Goal: Task Accomplishment & Management: Use online tool/utility

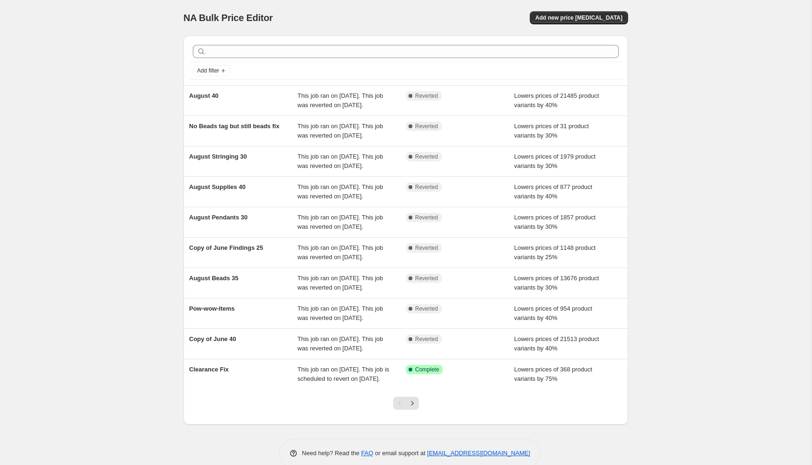
scroll to position [94, 0]
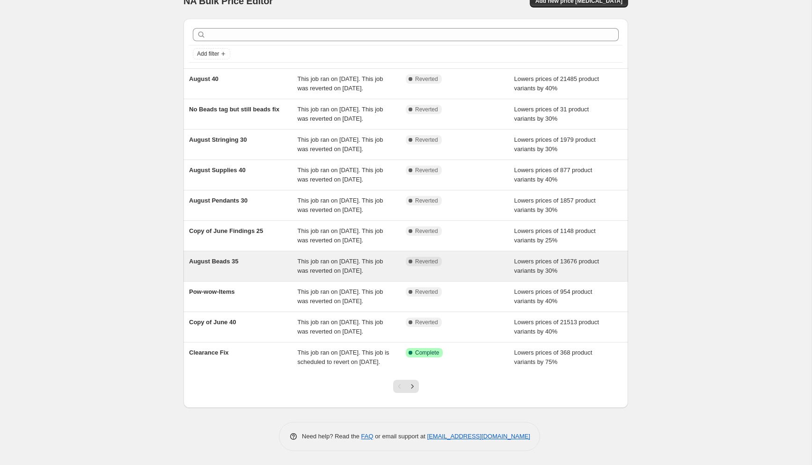
click at [327, 258] on span "This job ran on [DATE]. This job was reverted on [DATE]." at bounding box center [341, 266] width 86 height 16
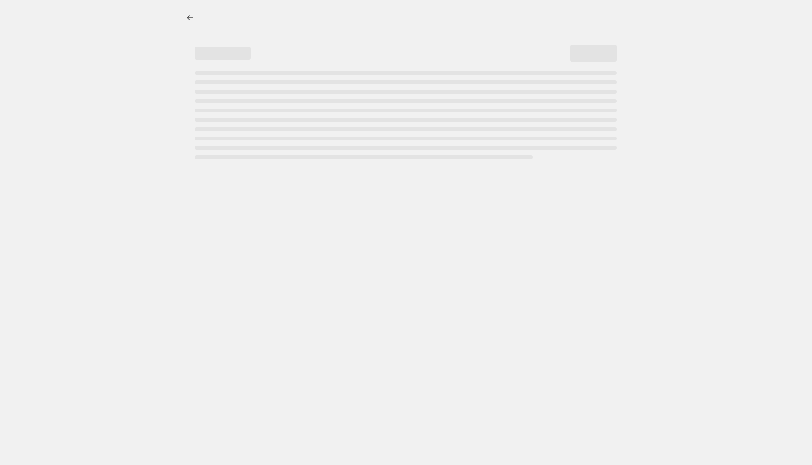
select select "percentage"
select select "tag"
select select "not_equal"
select select "tag"
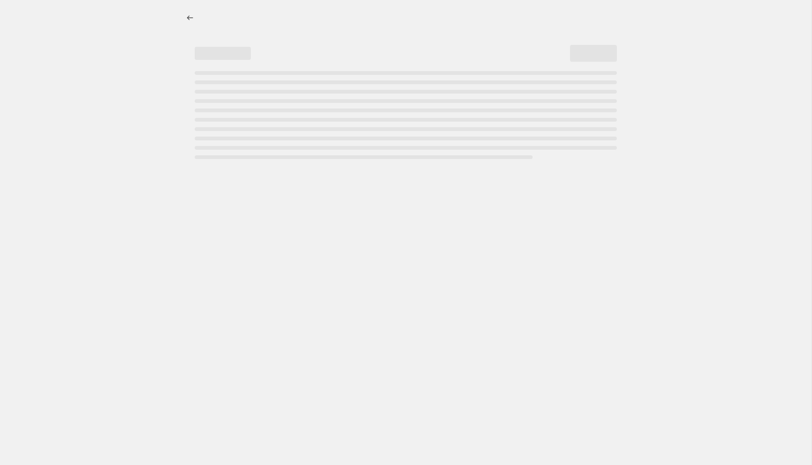
select select "not_equal"
select select "tag"
select select "not_equal"
select select "collection"
select select "not_equal"
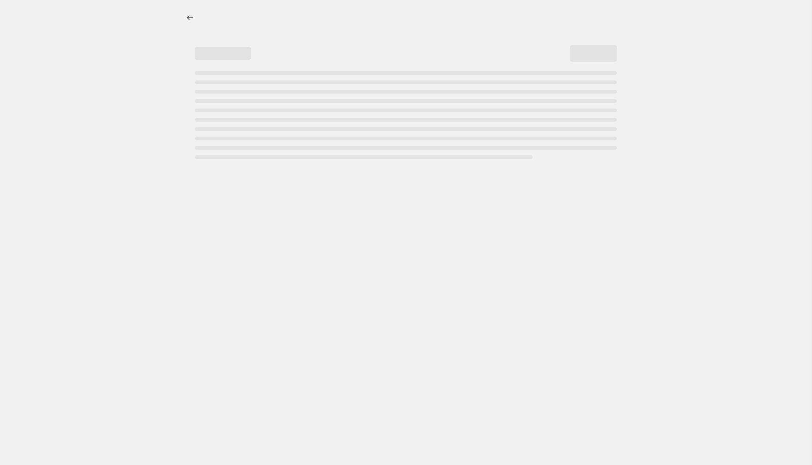
select select "tag"
select select "not_equal"
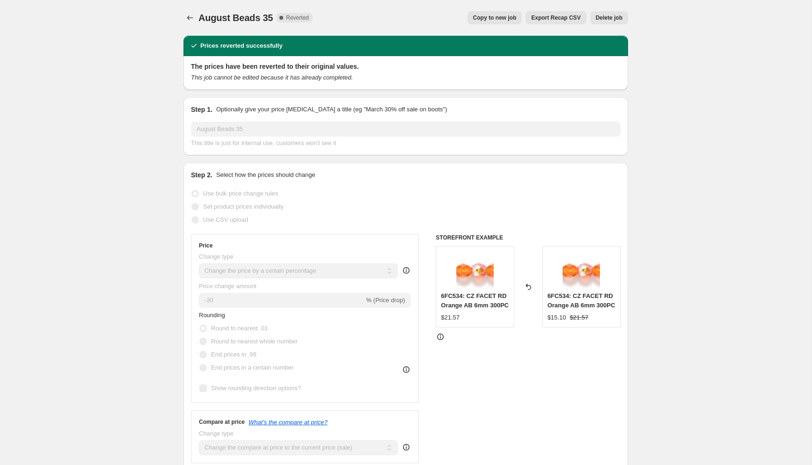
click at [495, 17] on span "Copy to new job" at bounding box center [495, 17] width 44 height 7
select select "percentage"
select select "tag"
select select "not_equal"
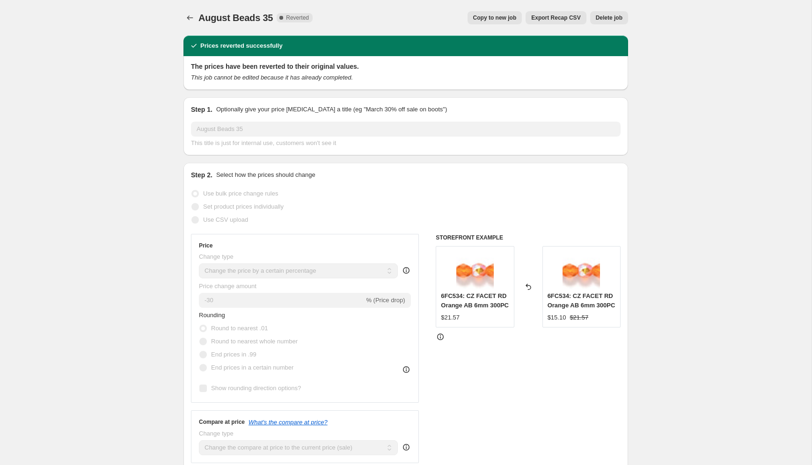
select select "tag"
select select "not_equal"
select select "tag"
select select "not_equal"
select select "collection"
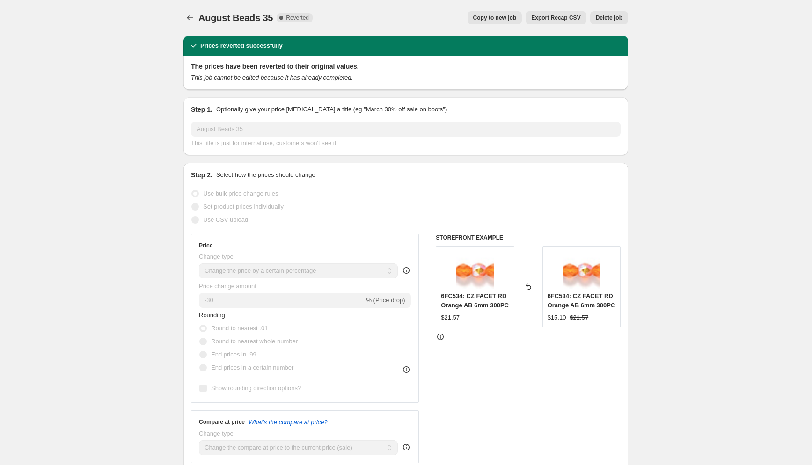
select select "not_equal"
select select "tag"
select select "not_equal"
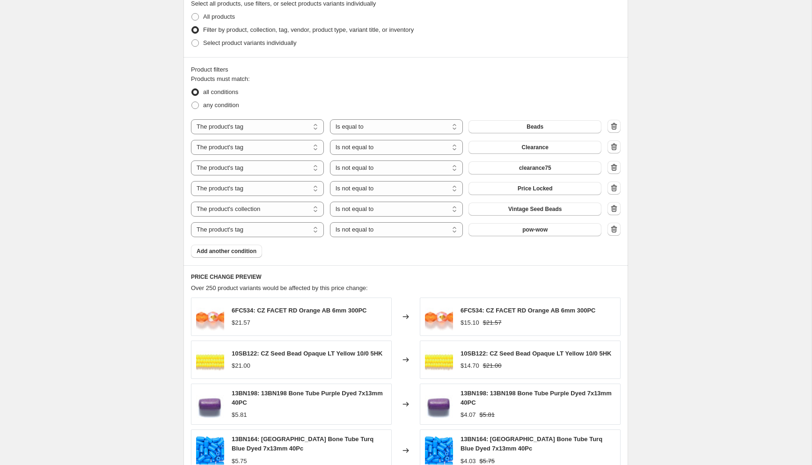
scroll to position [466, 0]
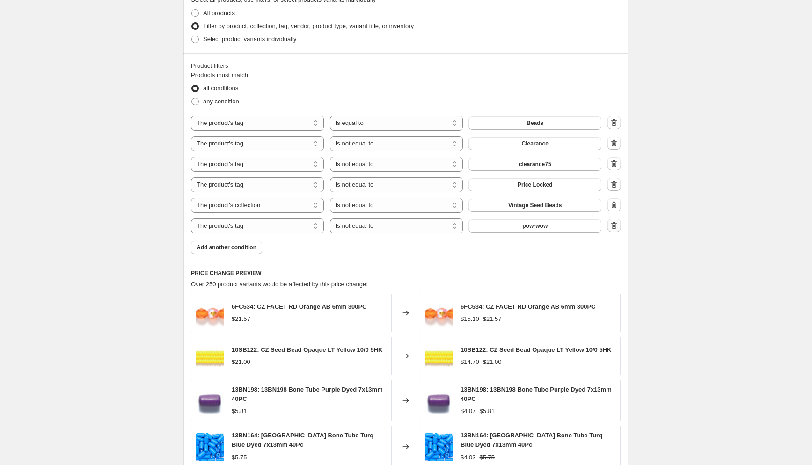
click at [612, 224] on icon "button" at bounding box center [614, 225] width 6 height 7
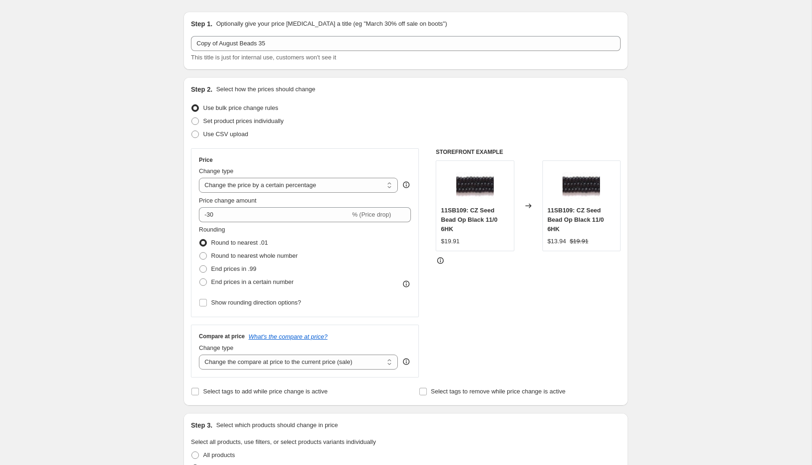
scroll to position [0, 0]
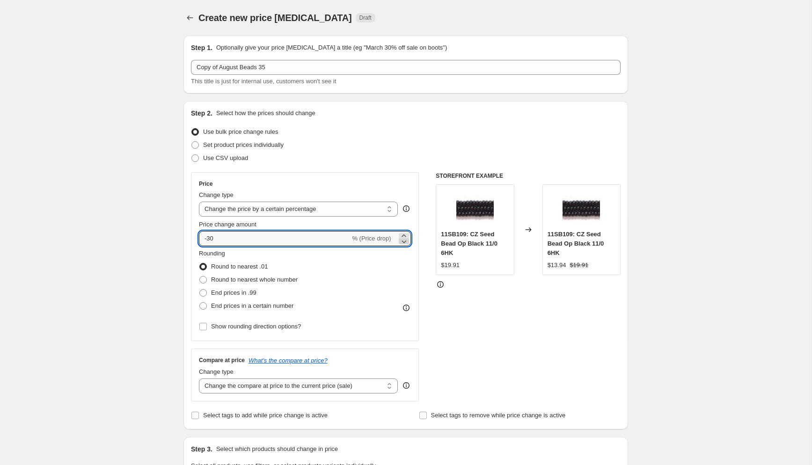
click at [404, 242] on icon at bounding box center [404, 242] width 5 height 3
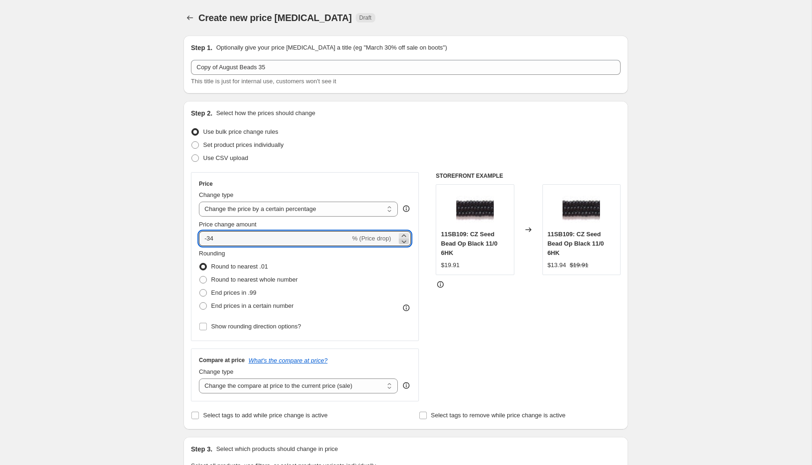
type input "-35"
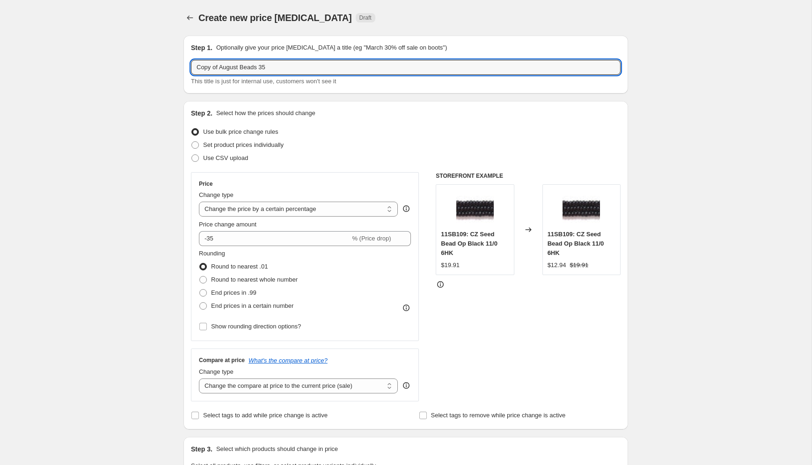
drag, startPoint x: 241, startPoint y: 66, endPoint x: 182, endPoint y: 54, distance: 60.3
type input "August Beads 35"
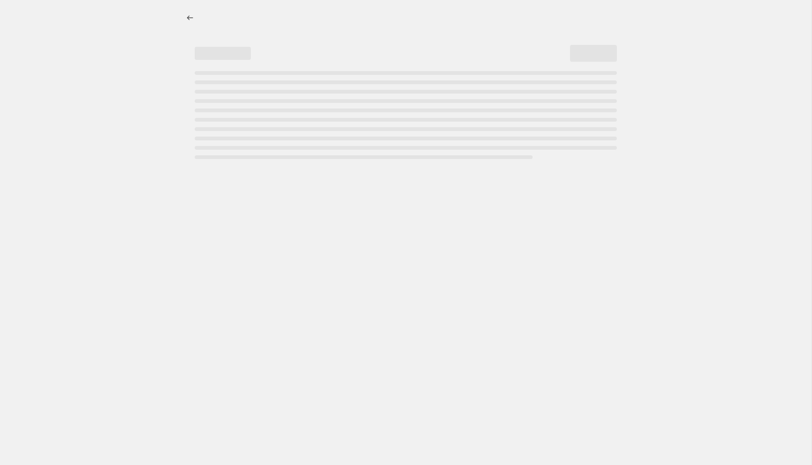
select select "percentage"
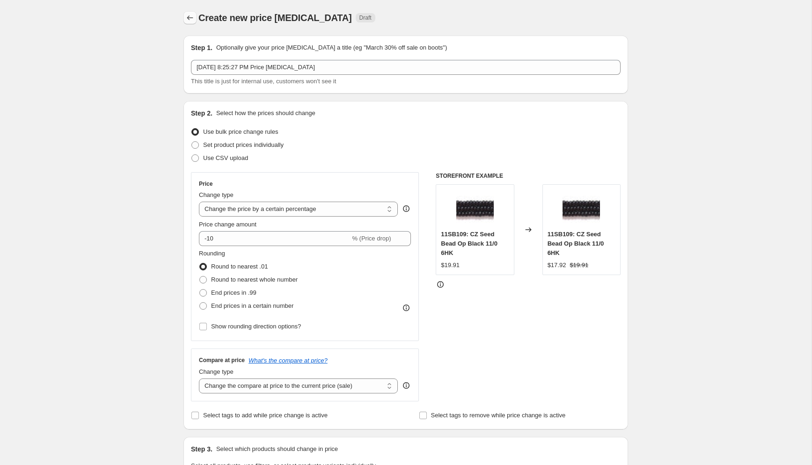
click at [187, 13] on button "Price change jobs" at bounding box center [189, 17] width 13 height 13
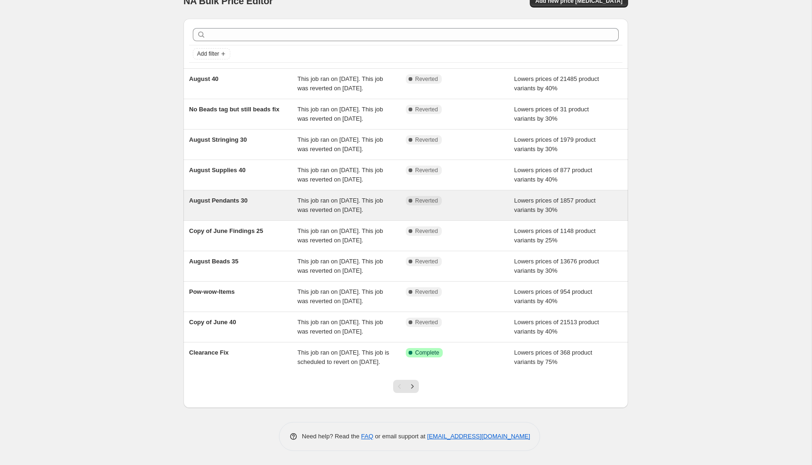
scroll to position [110, 0]
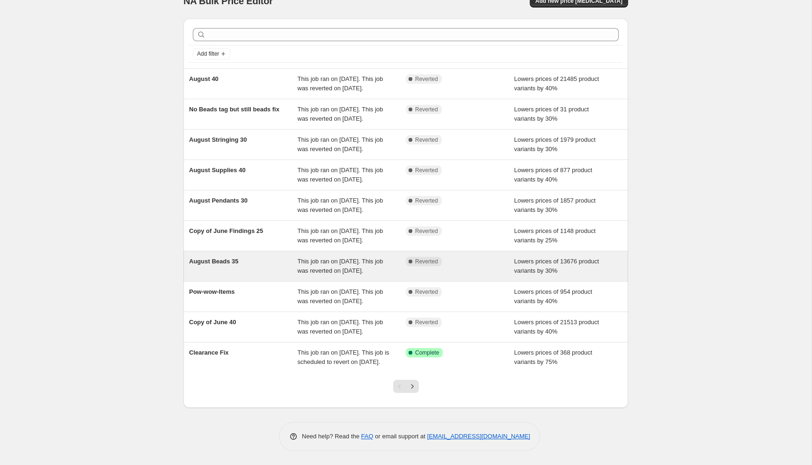
click at [257, 257] on div "August Beads 35" at bounding box center [243, 266] width 109 height 19
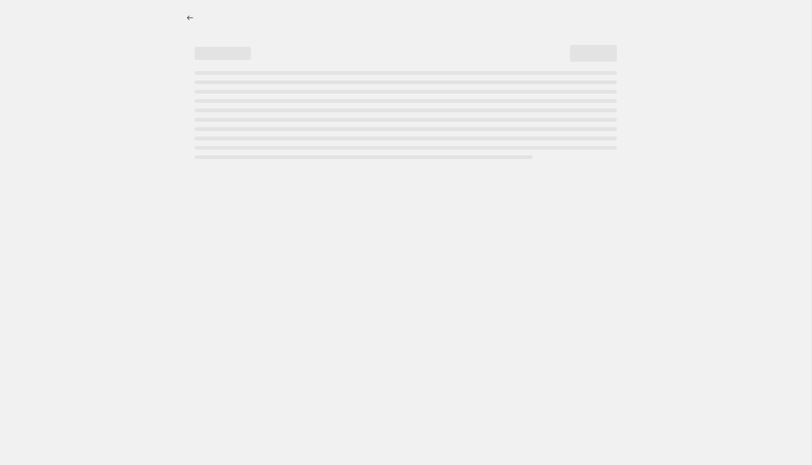
select select "percentage"
select select "tag"
select select "not_equal"
select select "tag"
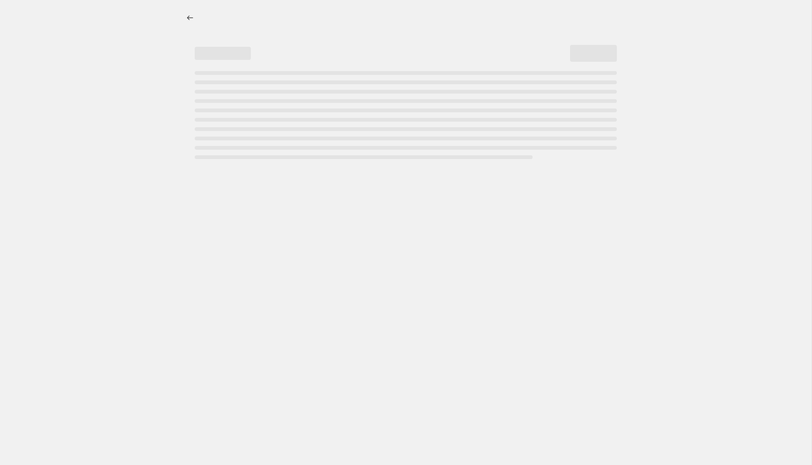
select select "not_equal"
select select "tag"
select select "not_equal"
select select "collection"
select select "not_equal"
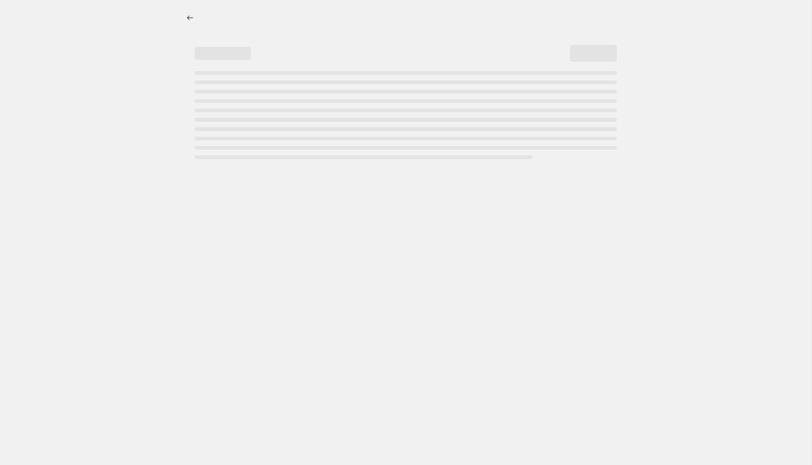
select select "tag"
select select "not_equal"
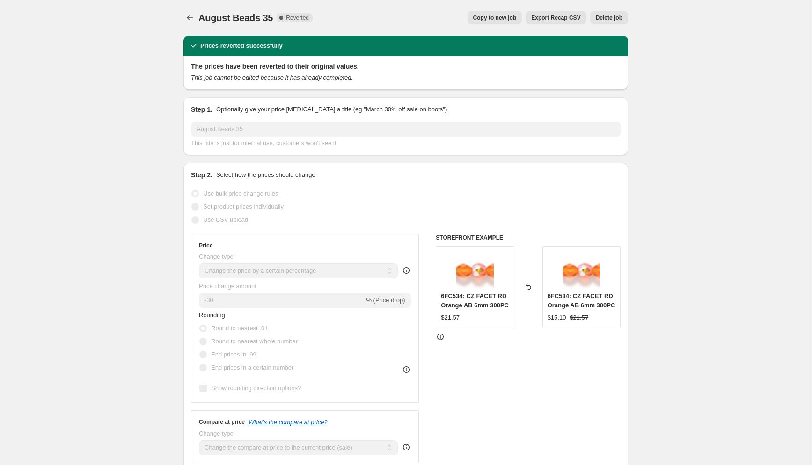
click at [494, 14] on span "Copy to new job" at bounding box center [495, 17] width 44 height 7
select select "percentage"
select select "tag"
select select "not_equal"
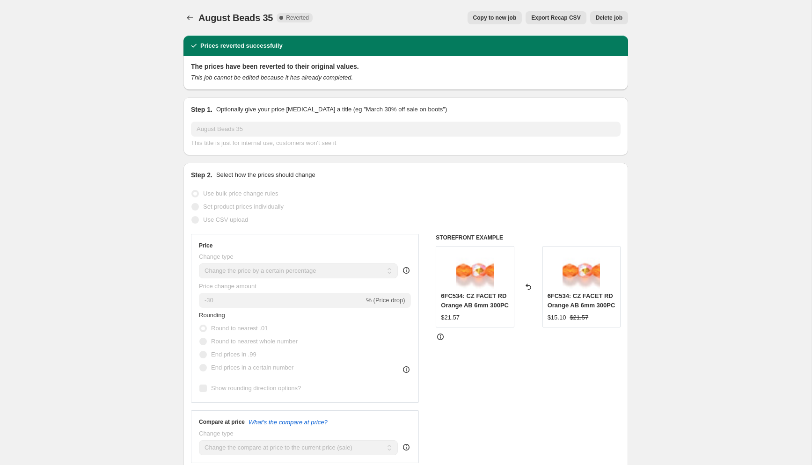
select select "tag"
select select "not_equal"
select select "tag"
select select "not_equal"
select select "collection"
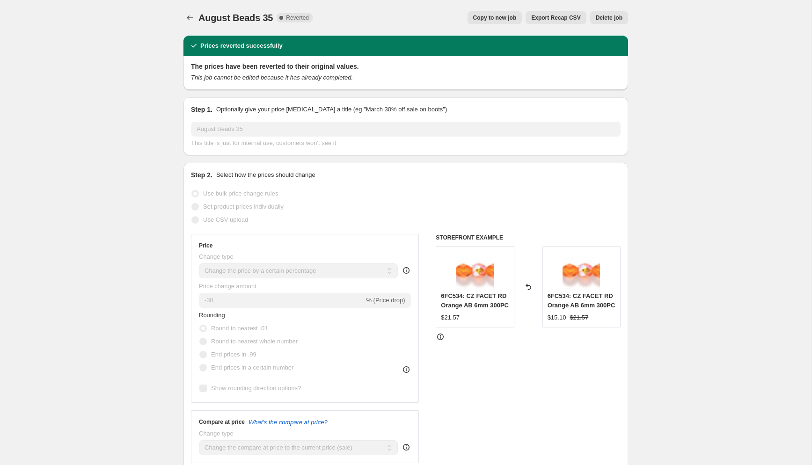
select select "not_equal"
select select "tag"
select select "not_equal"
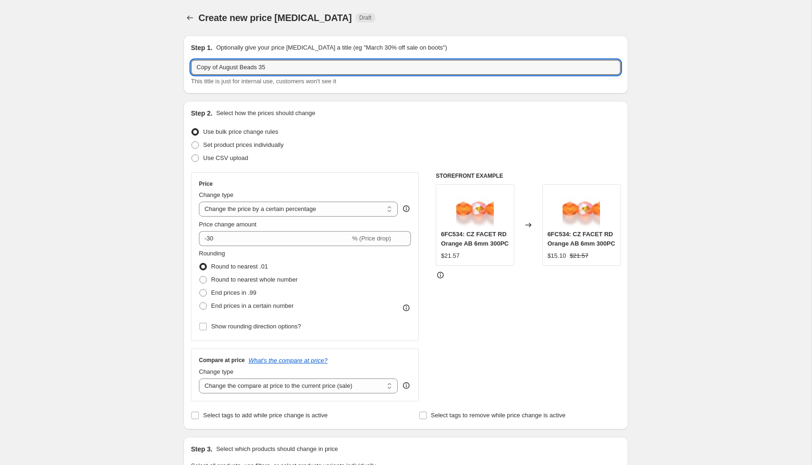
drag, startPoint x: 240, startPoint y: 67, endPoint x: 149, endPoint y: 59, distance: 90.6
drag, startPoint x: 248, startPoint y: 68, endPoint x: 256, endPoint y: 68, distance: 8.9
click at [256, 68] on input "Labor Day Beads 35" at bounding box center [406, 67] width 430 height 15
type input "Labor Day Beads 40"
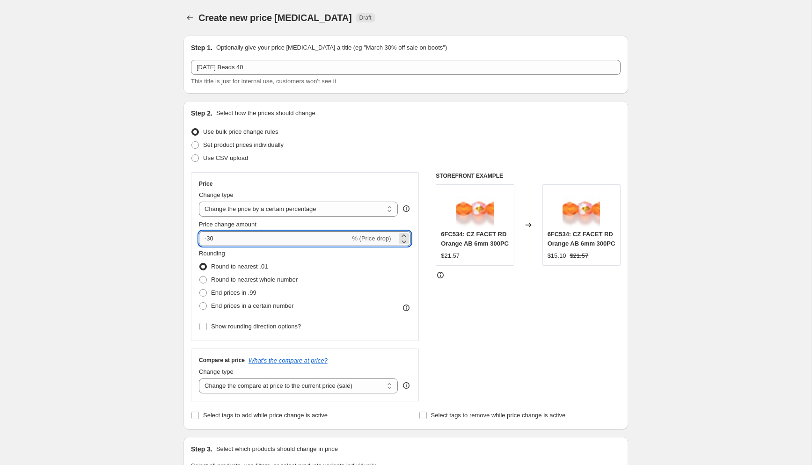
drag, startPoint x: 208, startPoint y: 239, endPoint x: 215, endPoint y: 238, distance: 7.1
click at [215, 238] on input "-30" at bounding box center [274, 238] width 151 height 15
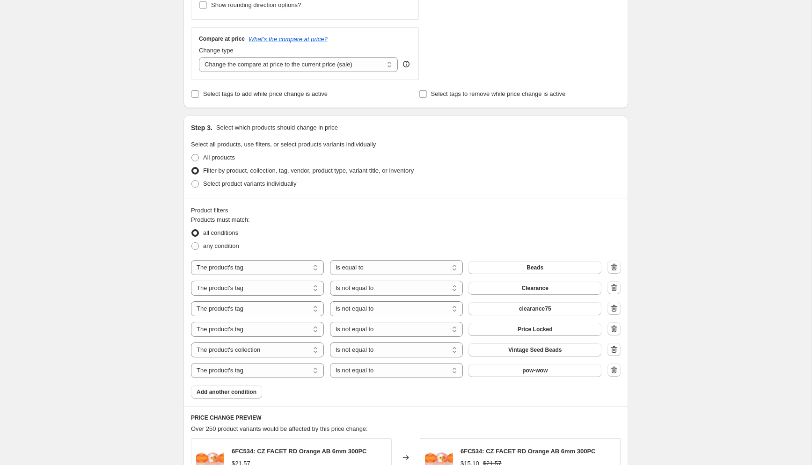
scroll to position [349, 0]
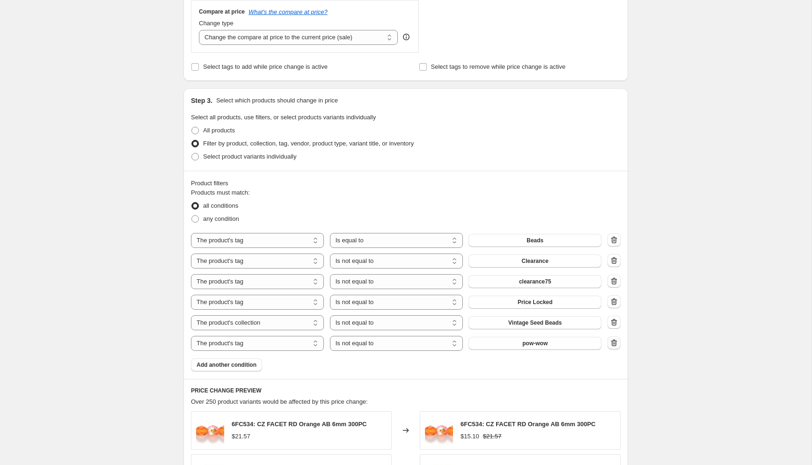
type input "-40"
click at [618, 341] on icon "button" at bounding box center [613, 342] width 9 height 9
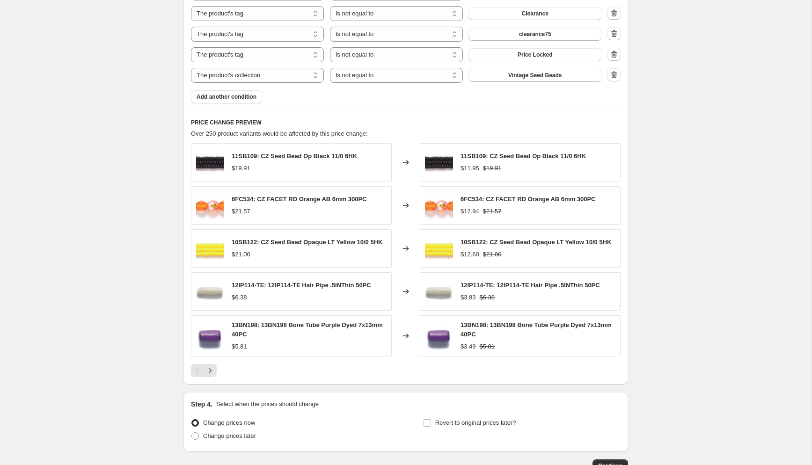
scroll to position [661, 0]
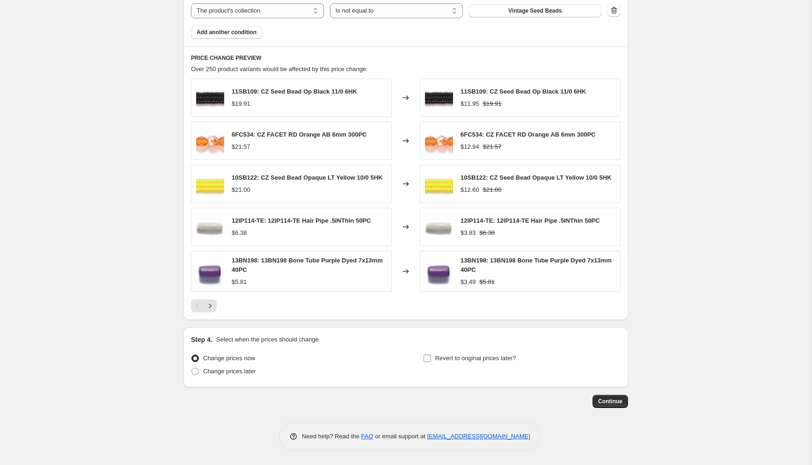
click at [427, 358] on input "Revert to original prices later?" at bounding box center [427, 358] width 7 height 7
checkbox input "true"
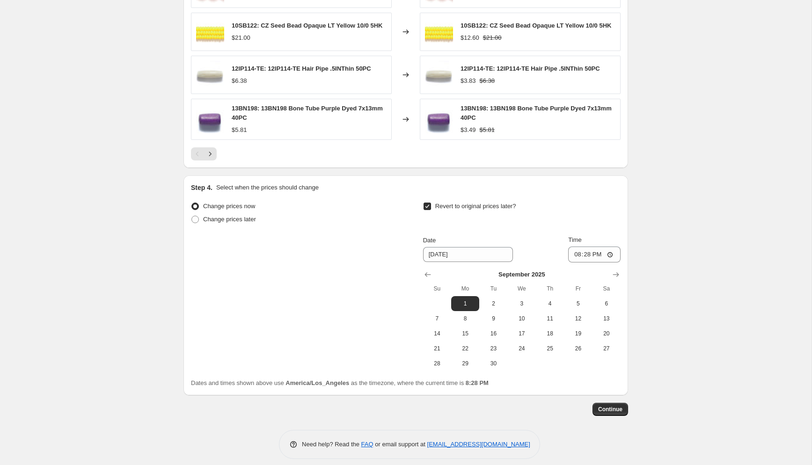
scroll to position [819, 0]
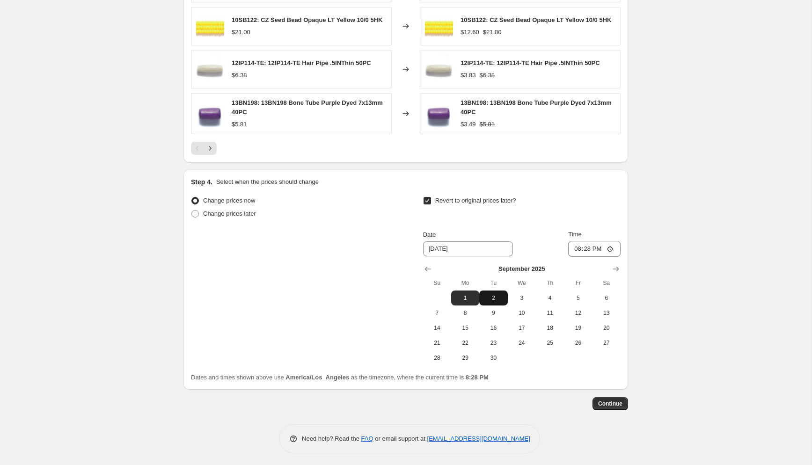
click at [496, 295] on span "2" at bounding box center [493, 297] width 21 height 7
type input "9/2/2025"
click at [575, 247] on input "20:28" at bounding box center [594, 249] width 52 height 16
type input "23:59"
click at [611, 400] on button "Continue" at bounding box center [610, 403] width 36 height 13
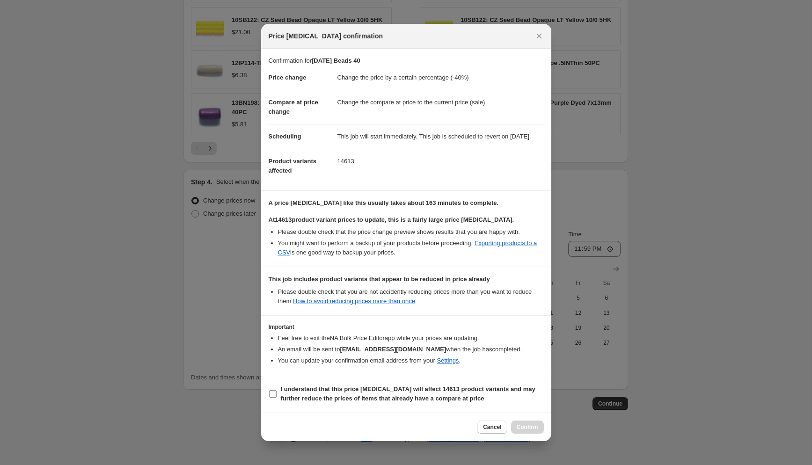
click at [421, 393] on b "I understand that this price change job will affect 14613 product variants and …" at bounding box center [408, 394] width 255 height 16
click at [277, 393] on input "I understand that this price change job will affect 14613 product variants and …" at bounding box center [272, 393] width 7 height 7
checkbox input "true"
click at [530, 427] on button "Confirm" at bounding box center [527, 427] width 33 height 13
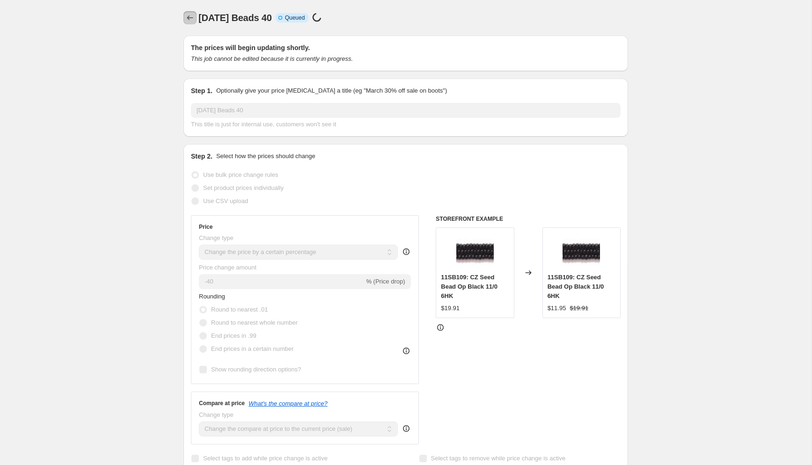
click at [188, 13] on button "Price change jobs" at bounding box center [189, 17] width 13 height 13
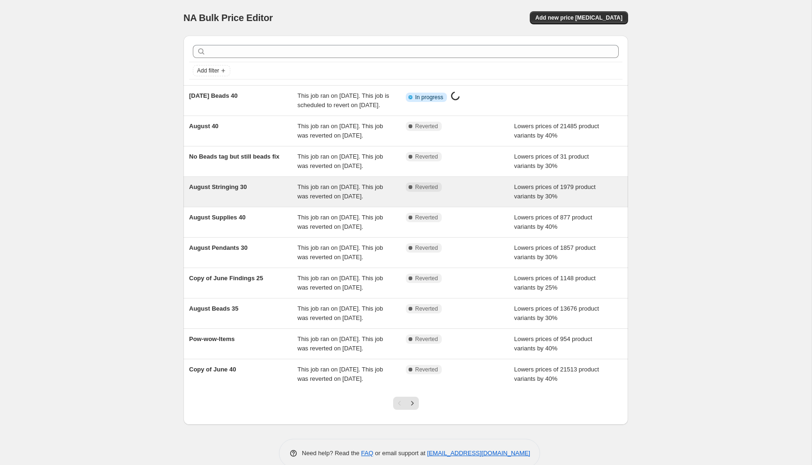
click at [231, 190] on span "August Stringing 30" at bounding box center [218, 186] width 58 height 7
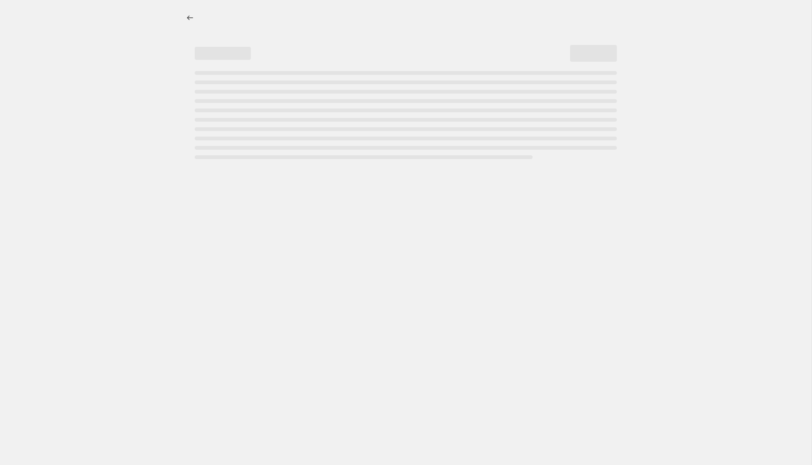
select select "percentage"
select select "collection"
select select "tag"
select select "not_equal"
select select "tag"
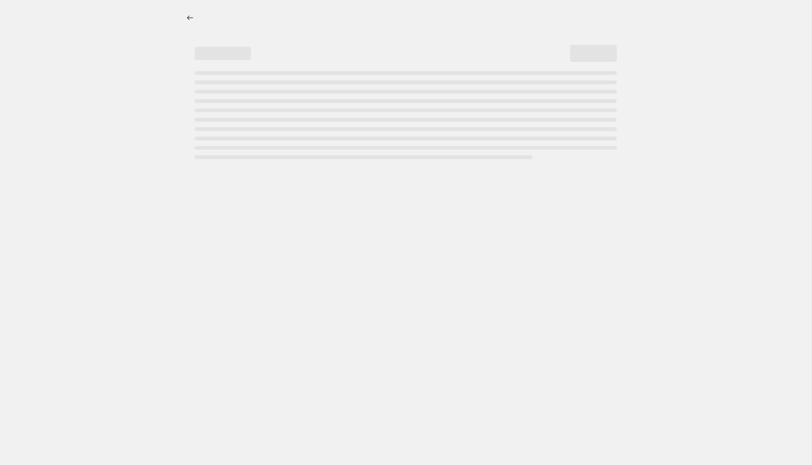
select select "not_equal"
select select "tag"
select select "not_equal"
select select "tag"
select select "not_equal"
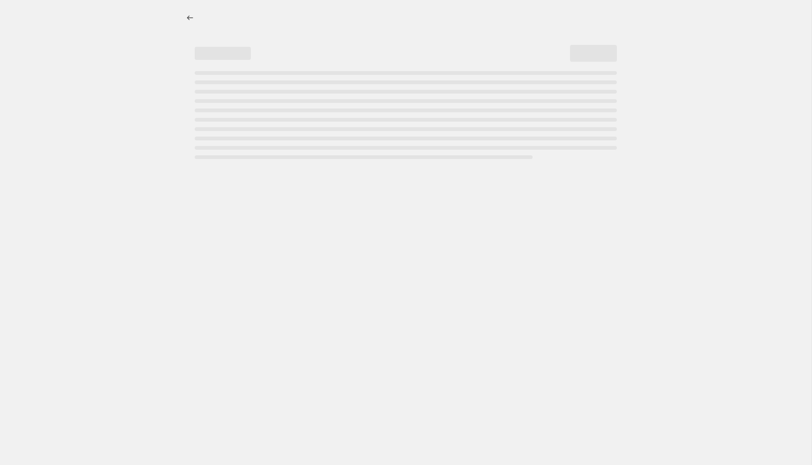
select select "tag"
select select "not_equal"
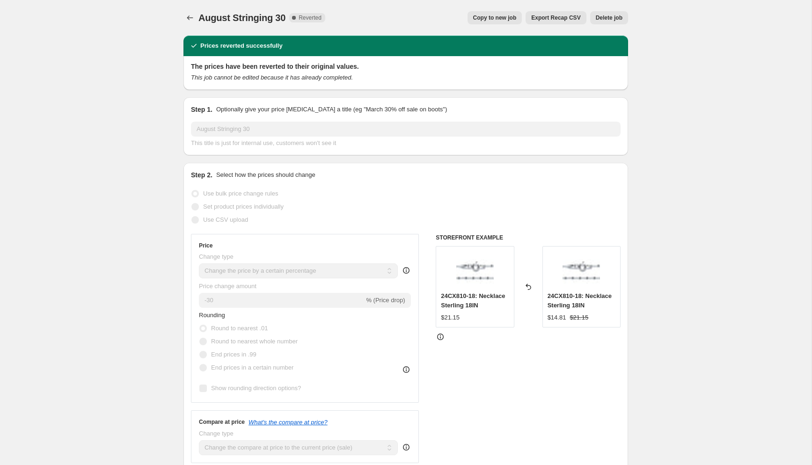
click at [484, 17] on span "Copy to new job" at bounding box center [495, 17] width 44 height 7
select select "percentage"
select select "collection"
select select "tag"
select select "not_equal"
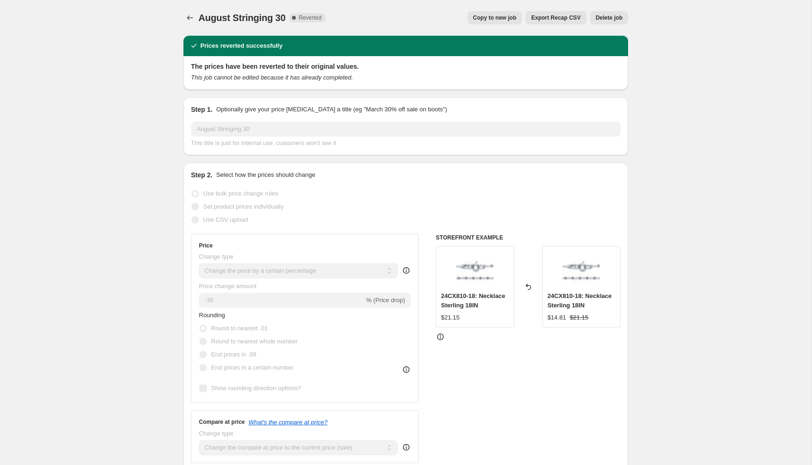
select select "tag"
select select "not_equal"
select select "tag"
select select "not_equal"
select select "tag"
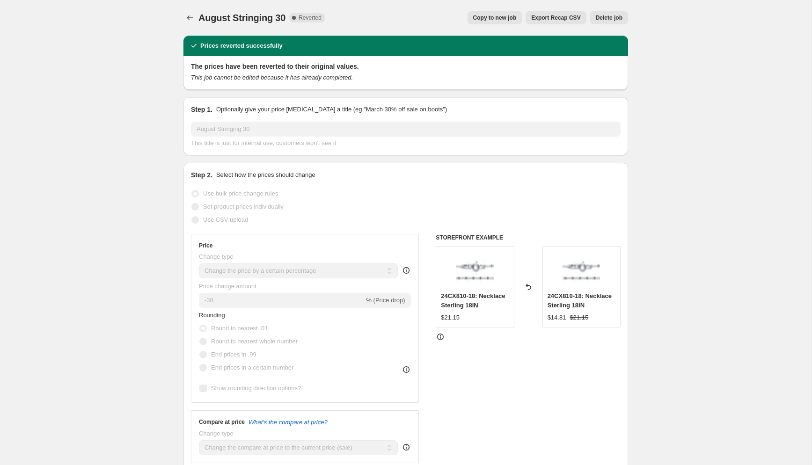
select select "not_equal"
select select "tag"
select select "not_equal"
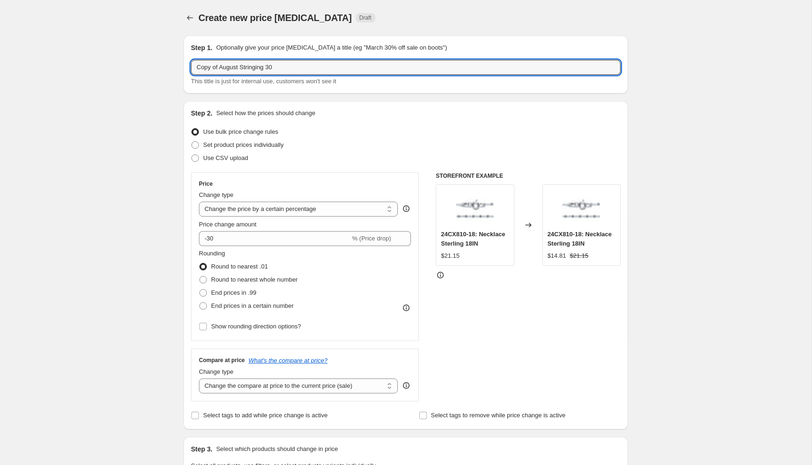
drag, startPoint x: 241, startPoint y: 67, endPoint x: 184, endPoint y: 61, distance: 56.5
click at [184, 61] on div "Step 1. Optionally give your price change job a title (eg "March 30% off sale o…" at bounding box center [405, 65] width 445 height 58
drag, startPoint x: 256, startPoint y: 68, endPoint x: 265, endPoint y: 68, distance: 8.9
click at [265, 68] on input "Labor Day Stringing 30" at bounding box center [406, 67] width 430 height 15
type input "Labor Day Stringing 25"
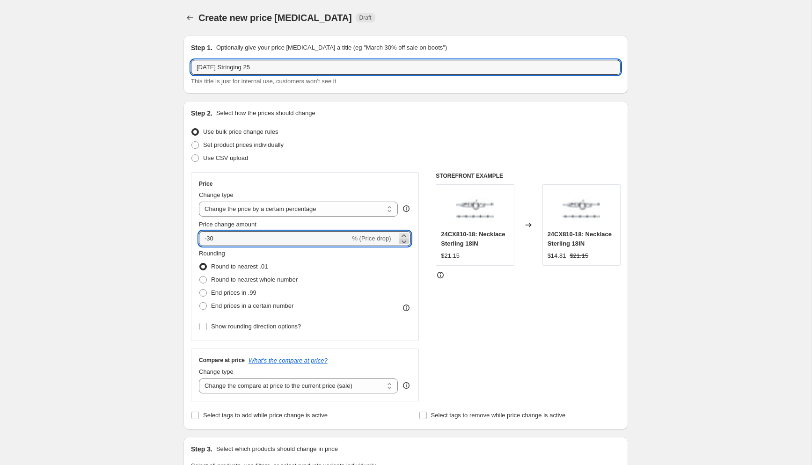
click at [403, 242] on icon at bounding box center [404, 242] width 5 height 3
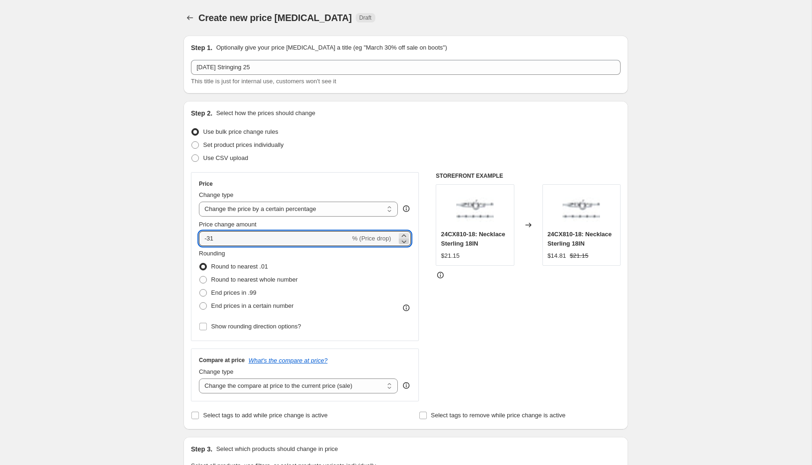
click at [403, 242] on icon at bounding box center [404, 242] width 5 height 3
click at [404, 233] on icon at bounding box center [403, 235] width 9 height 9
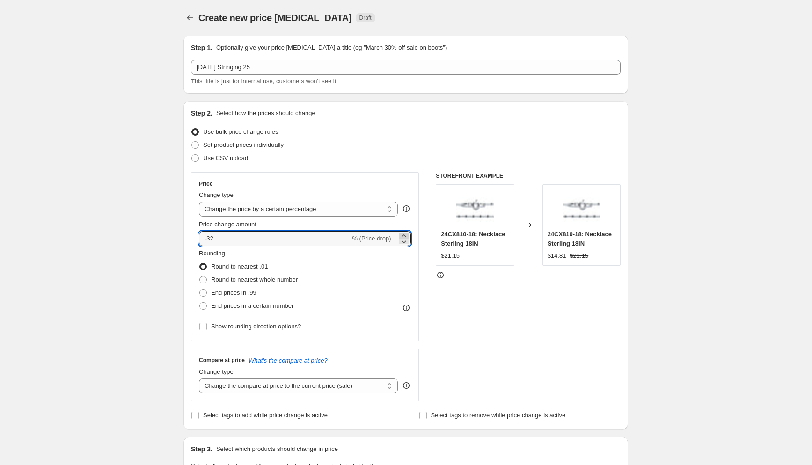
click at [404, 233] on icon at bounding box center [403, 235] width 9 height 9
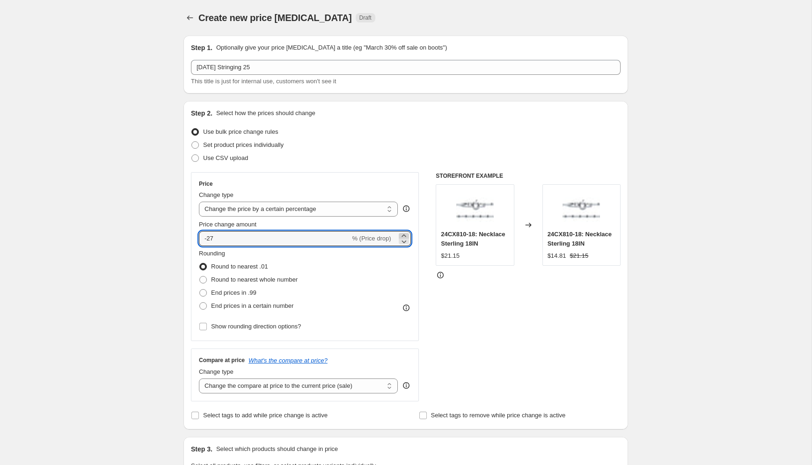
click at [404, 233] on icon at bounding box center [403, 235] width 9 height 9
type input "-25"
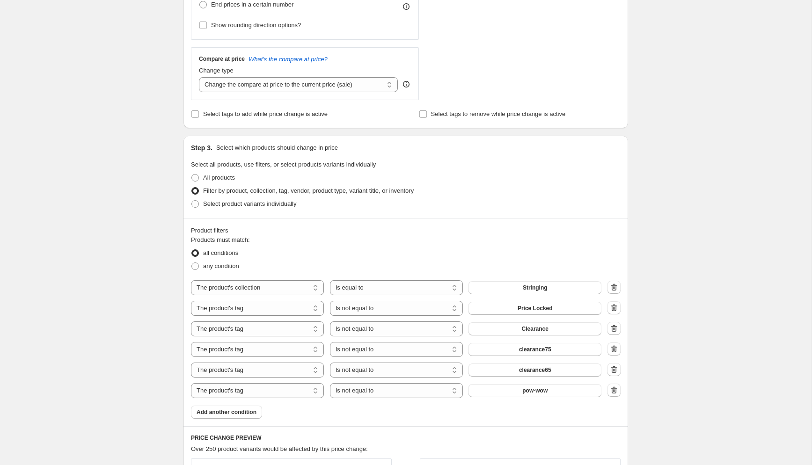
scroll to position [346, 0]
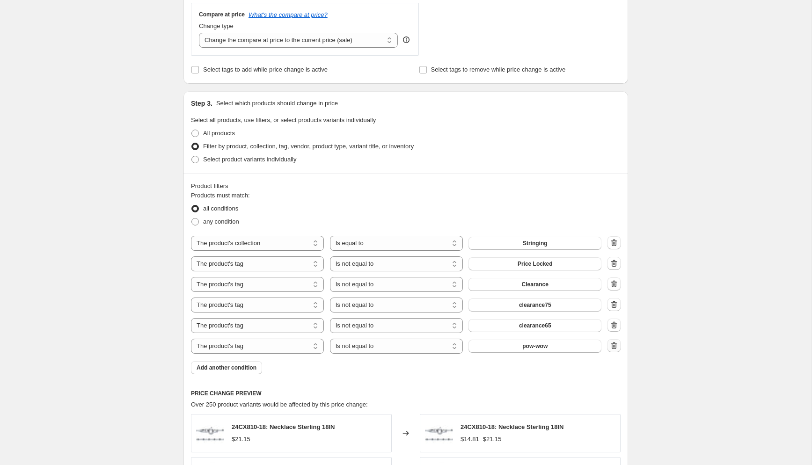
click at [614, 344] on icon "button" at bounding box center [614, 345] width 6 height 7
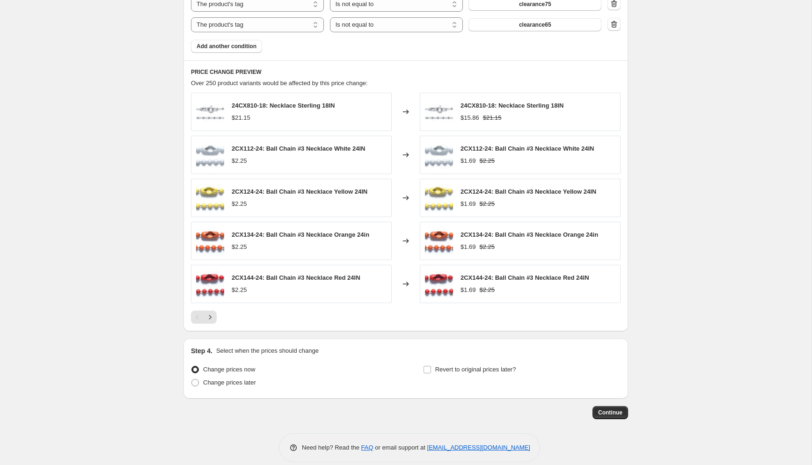
scroll to position [658, 0]
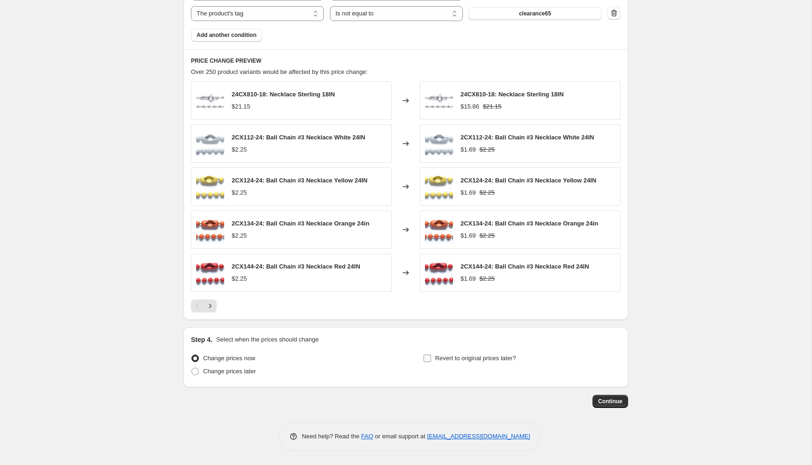
click at [428, 357] on input "Revert to original prices later?" at bounding box center [427, 358] width 7 height 7
checkbox input "true"
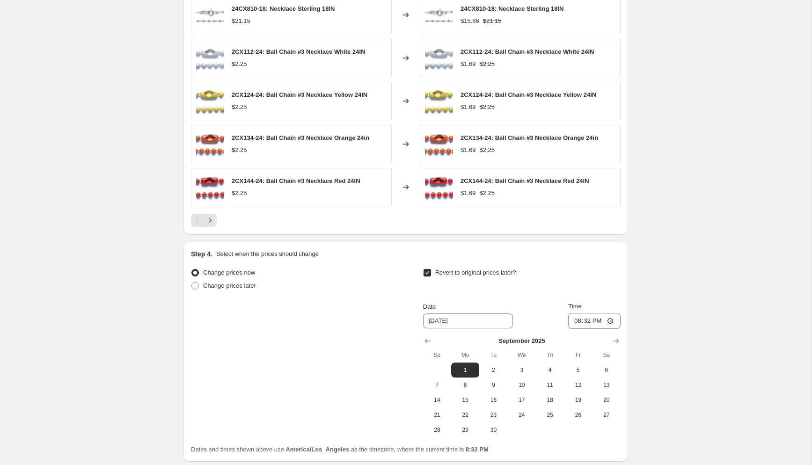
scroll to position [772, 0]
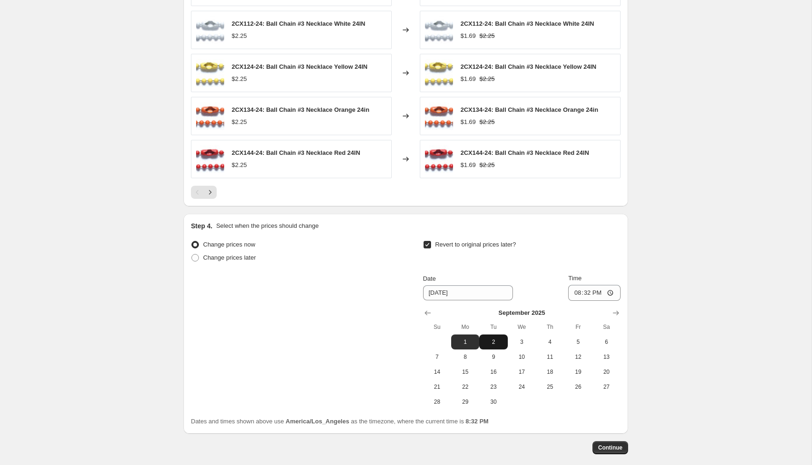
click at [493, 341] on span "2" at bounding box center [493, 341] width 21 height 7
click at [522, 338] on span "3" at bounding box center [522, 341] width 21 height 7
type input "9/3/2025"
click at [575, 292] on input "20:32" at bounding box center [594, 293] width 52 height 16
click at [597, 291] on input "14:32" at bounding box center [594, 293] width 52 height 16
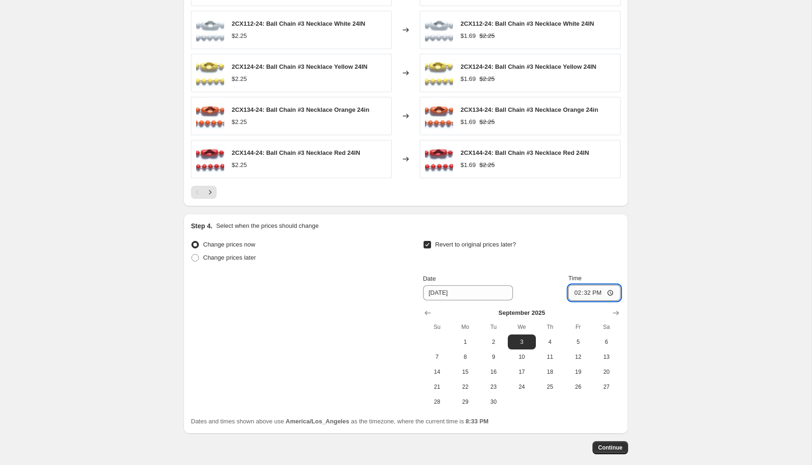
type input "02:32"
click at [607, 444] on button "Continue" at bounding box center [610, 447] width 36 height 13
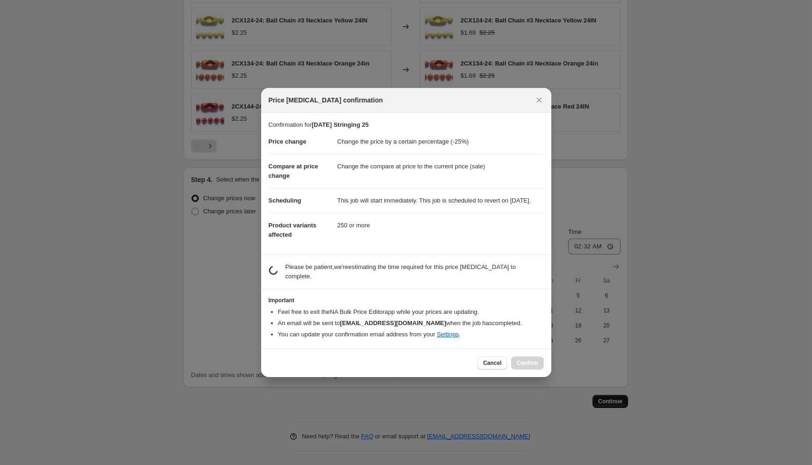
scroll to position [0, 0]
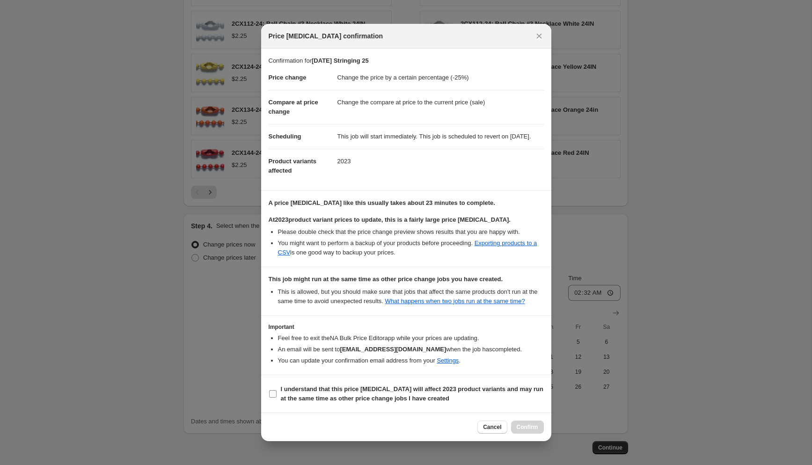
click at [373, 395] on b "I understand that this price change job will affect 2023 product variants and m…" at bounding box center [412, 394] width 263 height 16
click at [277, 395] on input "I understand that this price change job will affect 2023 product variants and m…" at bounding box center [272, 393] width 7 height 7
checkbox input "true"
click at [522, 431] on span "Confirm" at bounding box center [528, 427] width 22 height 7
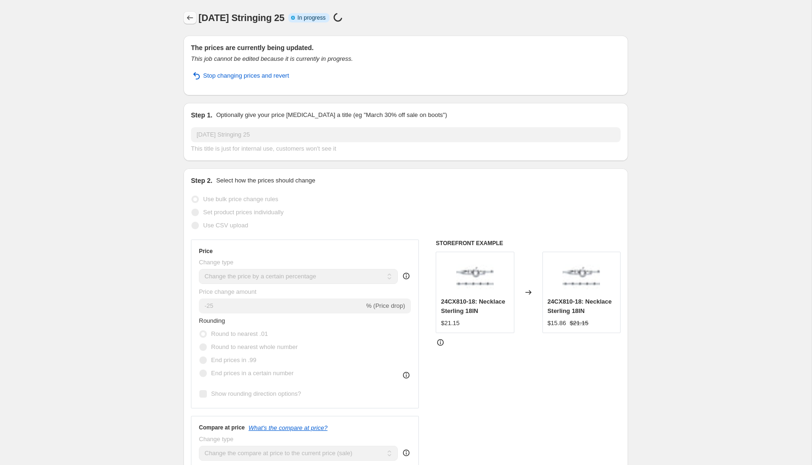
click at [190, 19] on icon "Price change jobs" at bounding box center [189, 17] width 9 height 9
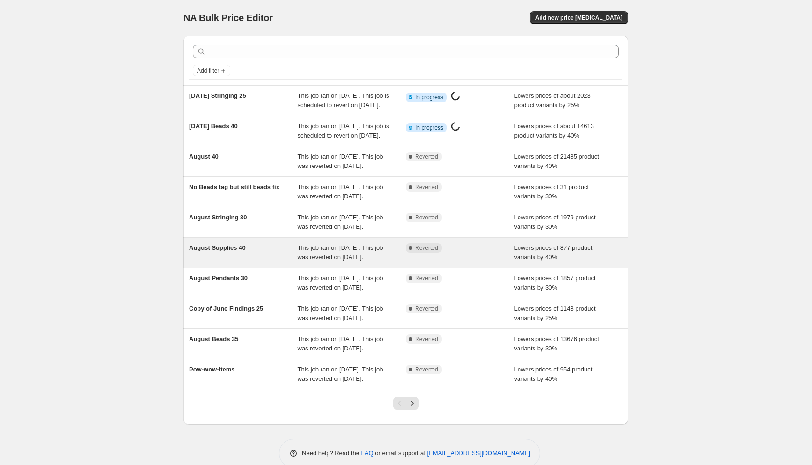
click at [217, 251] on span "August Supplies 40" at bounding box center [217, 247] width 57 height 7
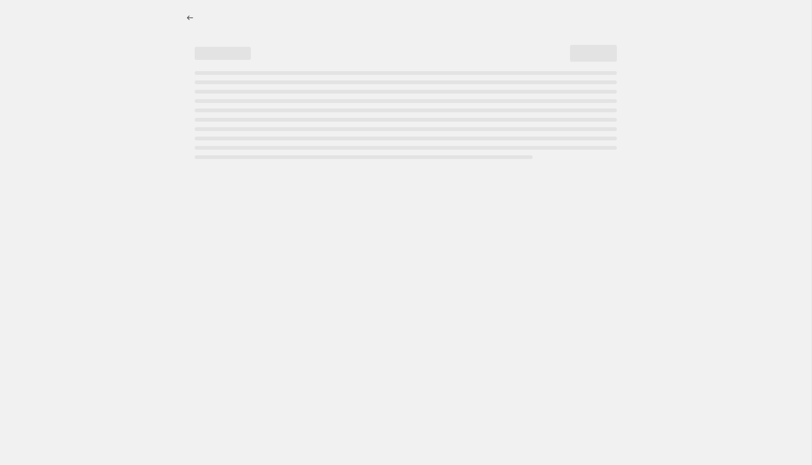
select select "percentage"
select select "collection"
select select "tag"
select select "not_equal"
select select "tag"
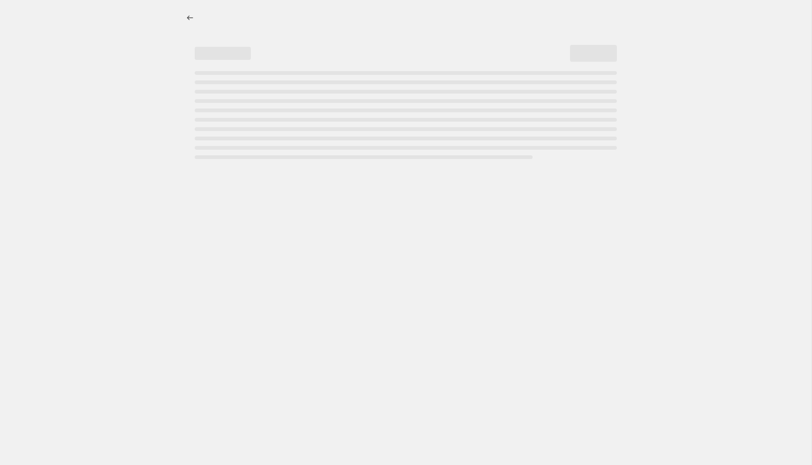
select select "not_equal"
select select "tag"
select select "not_equal"
select select "tag"
select select "not_equal"
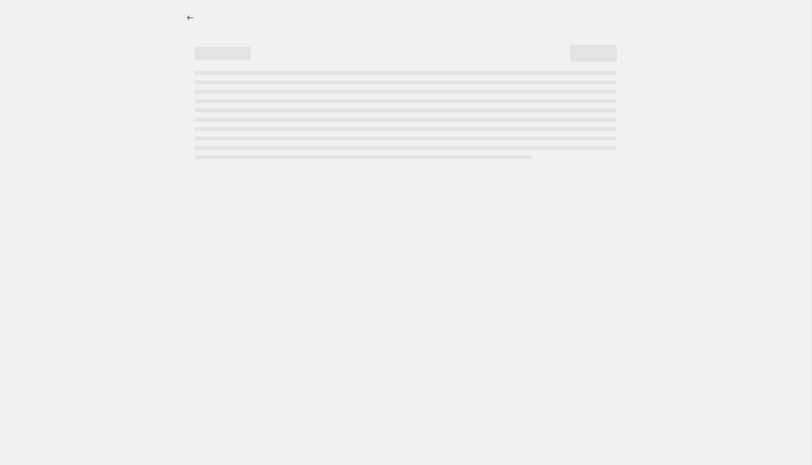
select select "tag"
select select "not_equal"
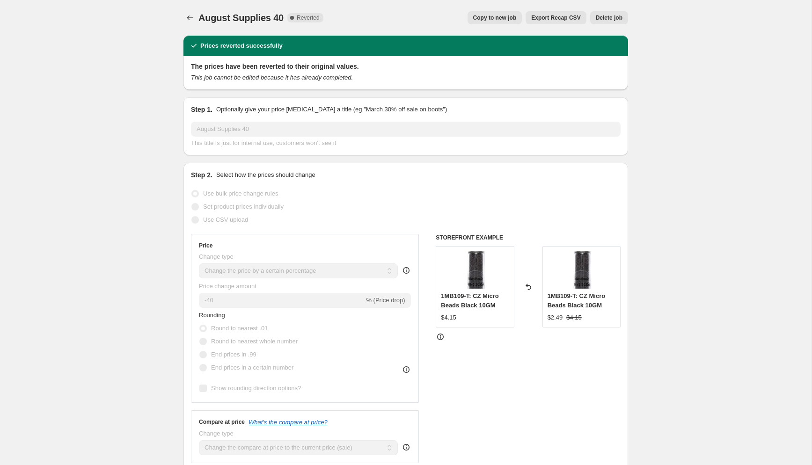
click at [475, 13] on button "Copy to new job" at bounding box center [495, 17] width 55 height 13
select select "percentage"
select select "collection"
select select "tag"
select select "not_equal"
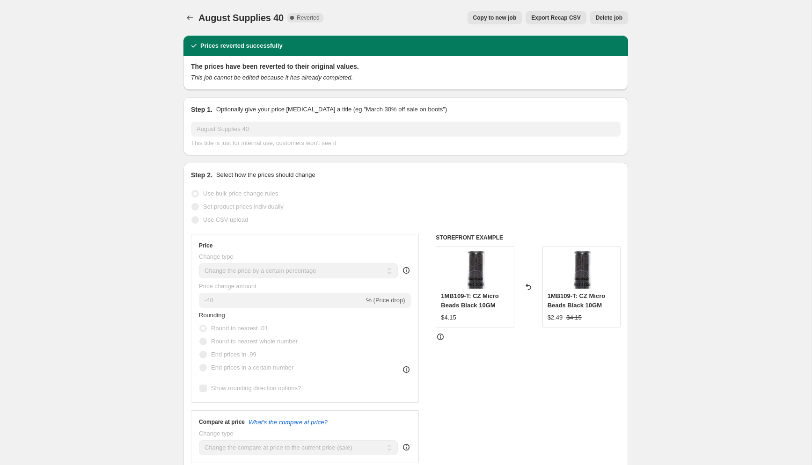
select select "tag"
select select "not_equal"
select select "tag"
select select "not_equal"
select select "tag"
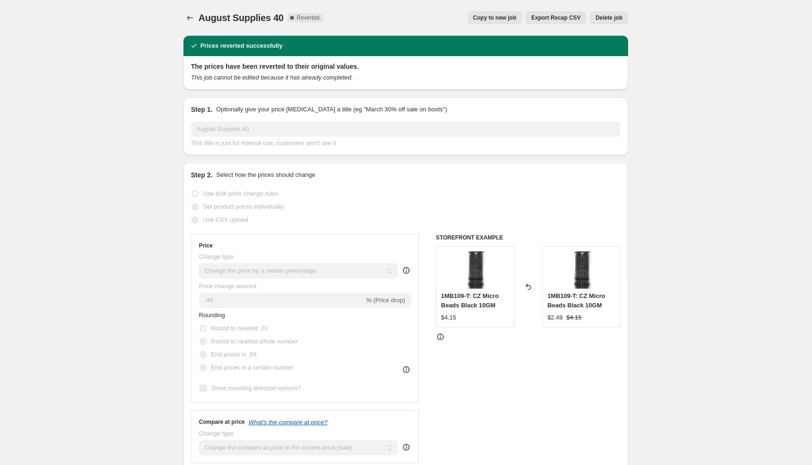
select select "not_equal"
select select "tag"
select select "not_equal"
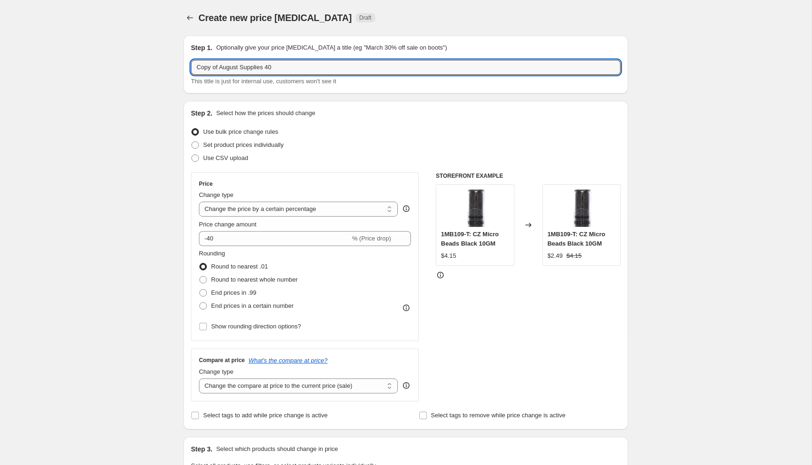
drag, startPoint x: 242, startPoint y: 66, endPoint x: 169, endPoint y: 39, distance: 78.1
click at [259, 66] on input "Labor Day Supplies 40" at bounding box center [406, 67] width 430 height 15
type input "Labor Day Supplies 30"
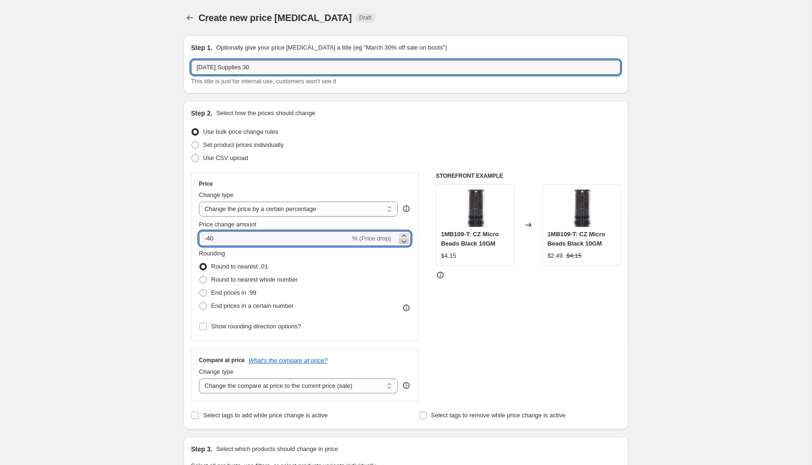
click at [403, 240] on icon at bounding box center [403, 241] width 9 height 9
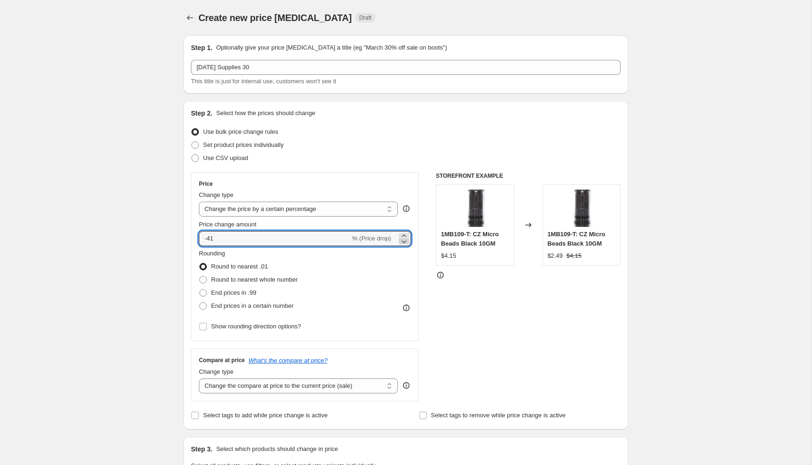
click at [403, 240] on icon at bounding box center [403, 241] width 9 height 9
click at [403, 234] on icon at bounding box center [403, 235] width 9 height 9
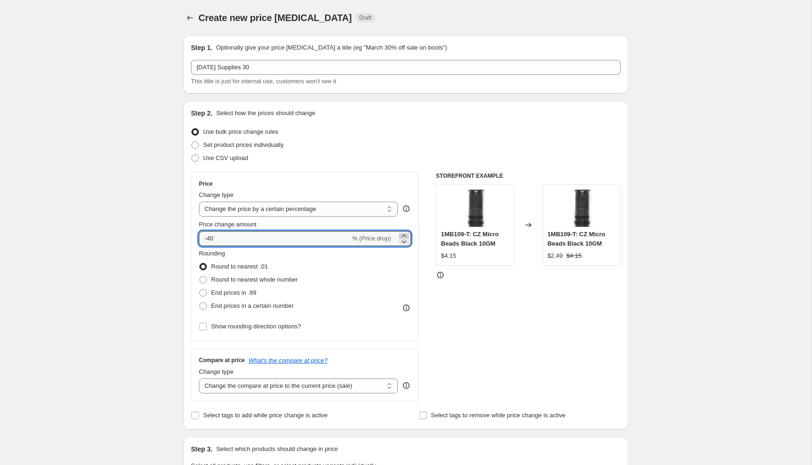
click at [403, 234] on icon at bounding box center [403, 235] width 9 height 9
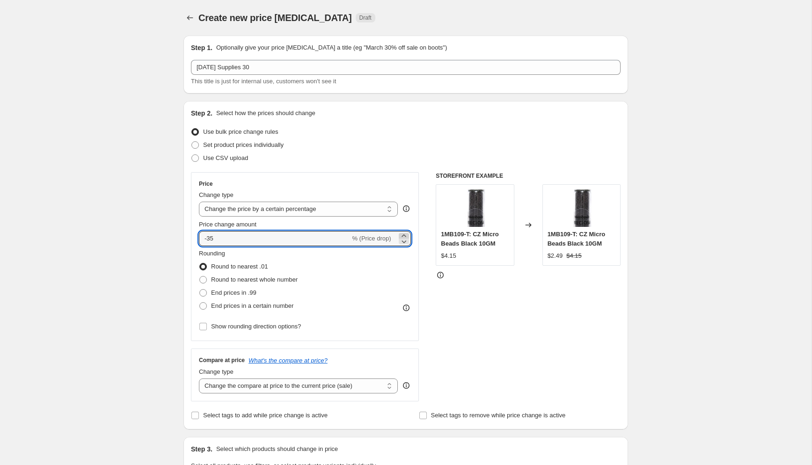
click at [403, 234] on icon at bounding box center [403, 235] width 9 height 9
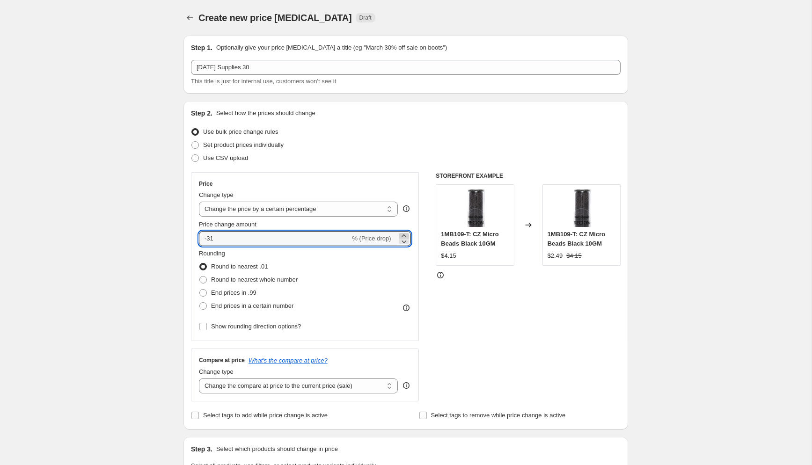
type input "-30"
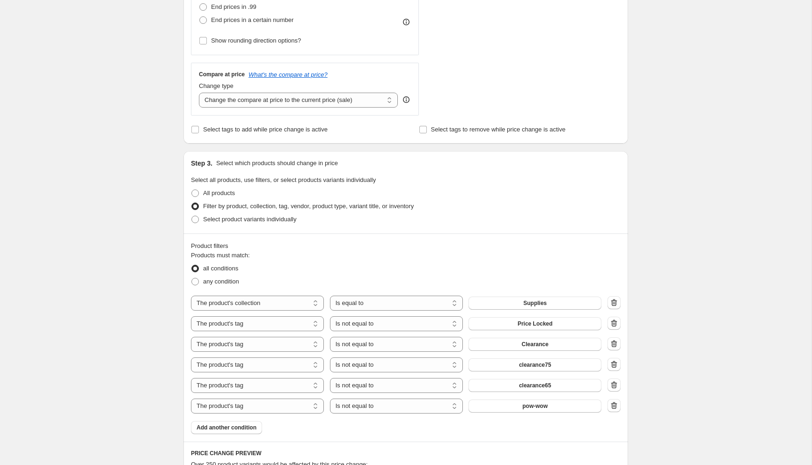
scroll to position [297, 0]
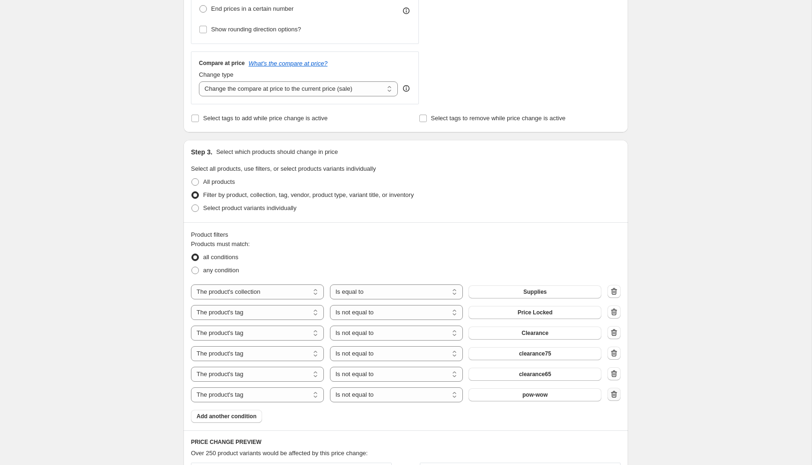
click at [616, 395] on icon "button" at bounding box center [614, 394] width 6 height 7
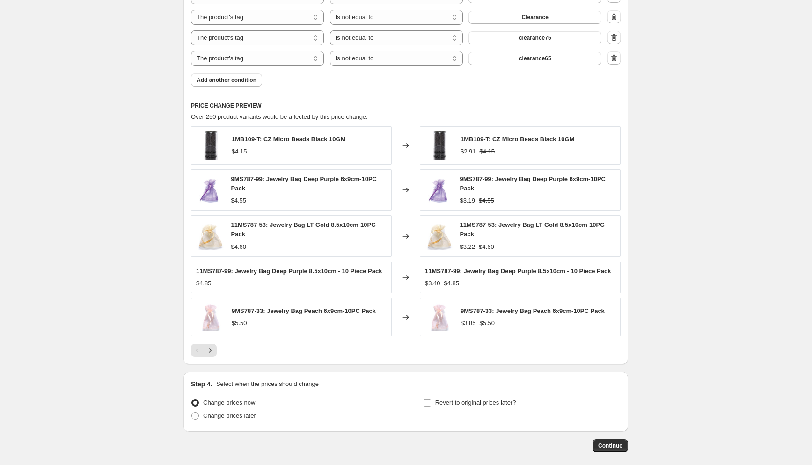
scroll to position [667, 0]
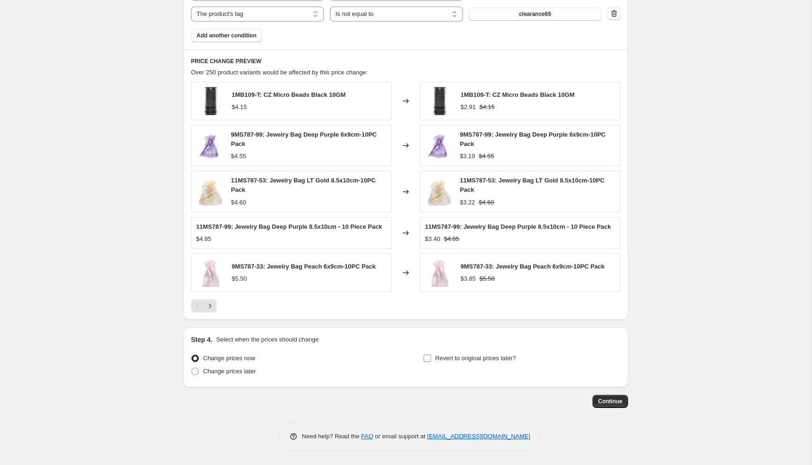
click at [450, 358] on span "Revert to original prices later?" at bounding box center [475, 358] width 81 height 7
click at [431, 358] on input "Revert to original prices later?" at bounding box center [427, 358] width 7 height 7
checkbox input "true"
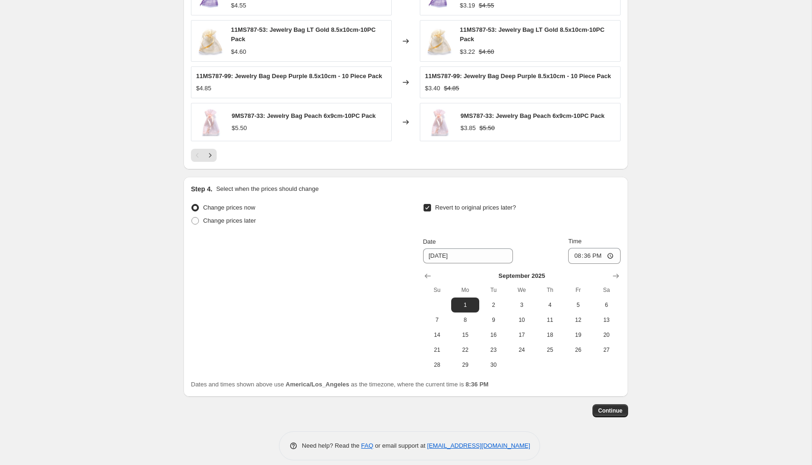
scroll to position [809, 0]
click at [496, 308] on span "2" at bounding box center [493, 303] width 21 height 7
click at [519, 308] on span "3" at bounding box center [522, 303] width 21 height 7
type input "9/3/2025"
click at [574, 263] on input "20:36" at bounding box center [594, 255] width 52 height 16
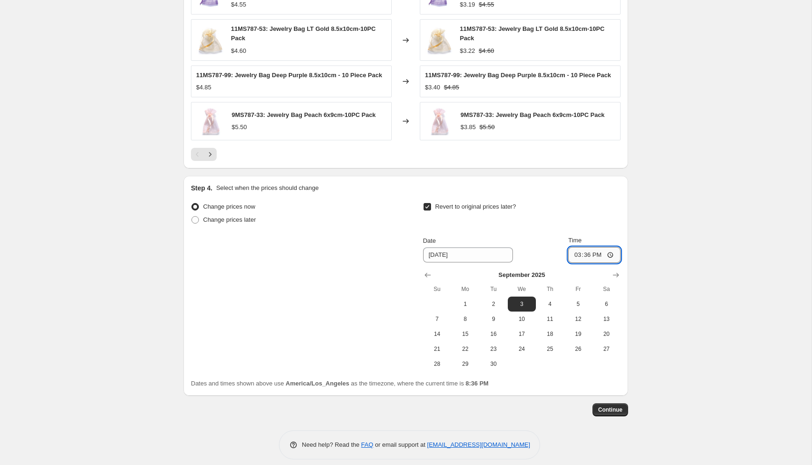
click at [595, 263] on input "15:36" at bounding box center [594, 255] width 52 height 16
type input "03:36"
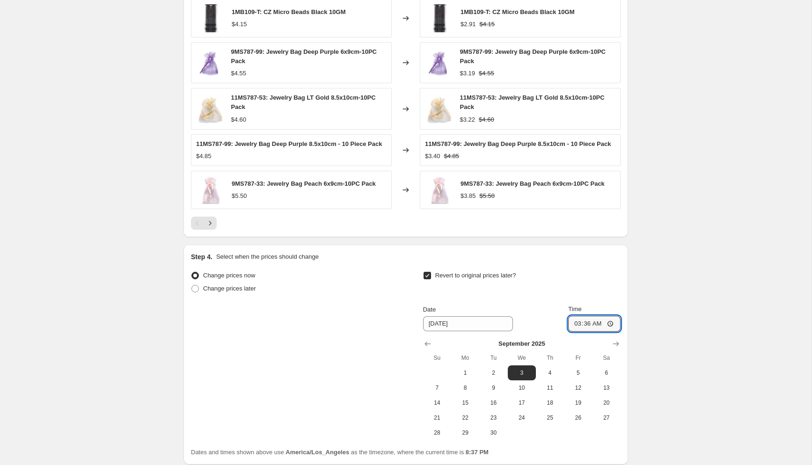
scroll to position [827, 0]
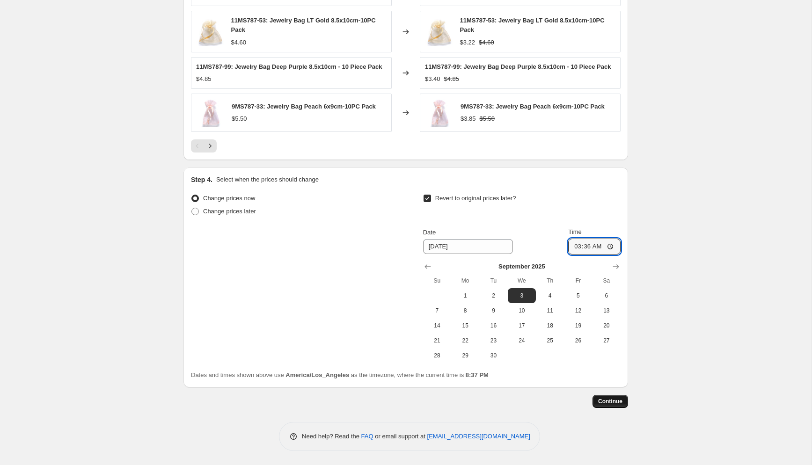
click at [610, 400] on span "Continue" at bounding box center [610, 401] width 24 height 7
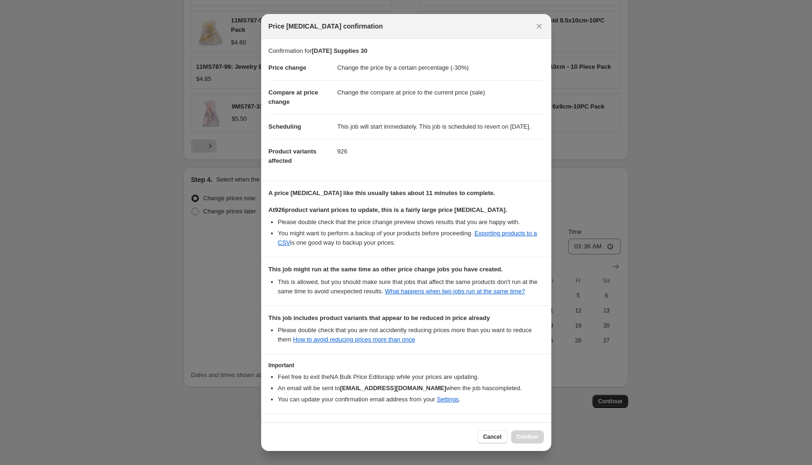
click at [489, 430] on div "Cancel Confirm" at bounding box center [406, 437] width 290 height 29
click at [489, 432] on button "Cancel" at bounding box center [491, 437] width 29 height 13
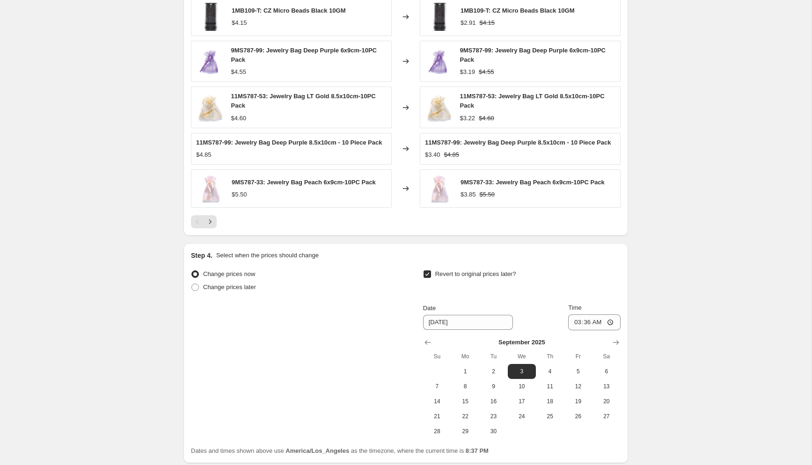
scroll to position [810, 0]
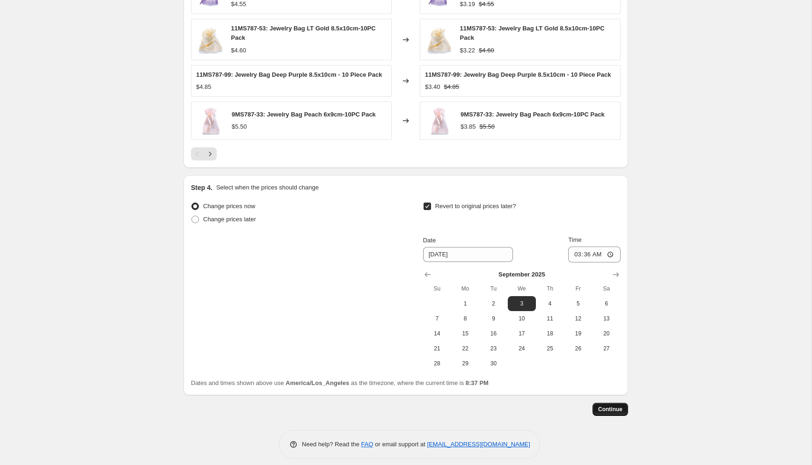
click at [614, 413] on span "Continue" at bounding box center [610, 409] width 24 height 7
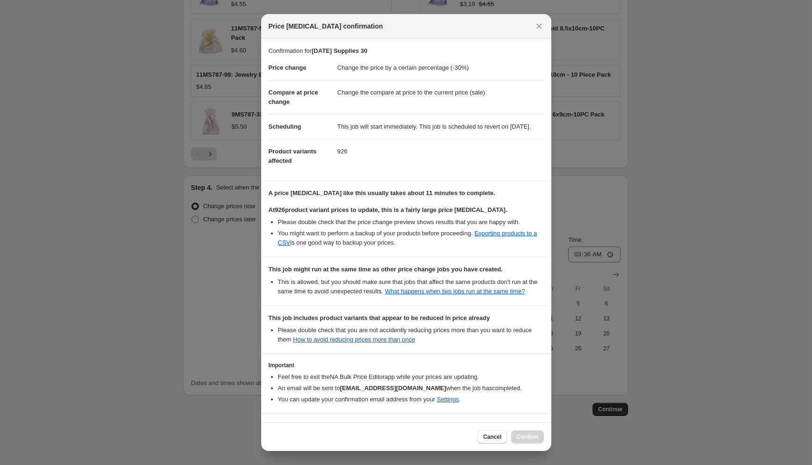
scroll to position [57, 0]
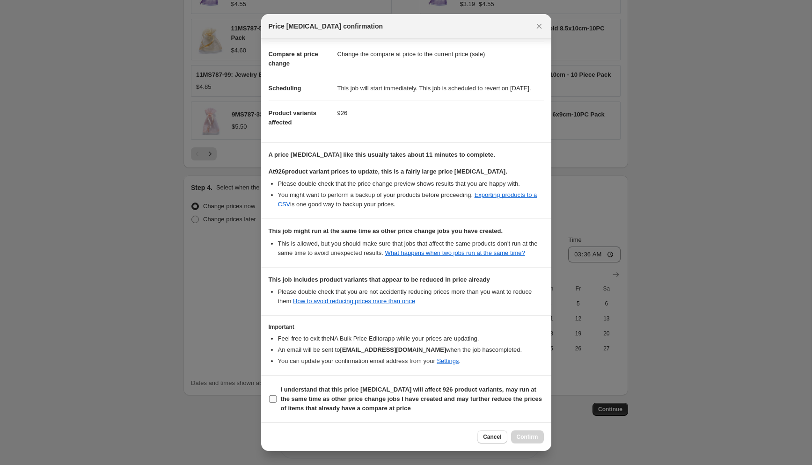
click at [412, 395] on span "I understand that this price change job will affect 926 product variants, may r…" at bounding box center [412, 399] width 263 height 28
click at [277, 395] on input "I understand that this price change job will affect 926 product variants, may r…" at bounding box center [272, 398] width 7 height 7
checkbox input "true"
click at [519, 437] on span "Confirm" at bounding box center [528, 436] width 22 height 7
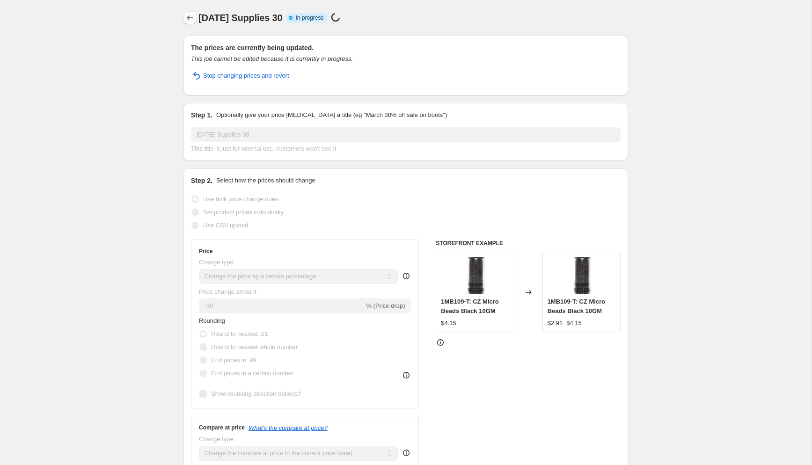
click at [188, 14] on icon "Price change jobs" at bounding box center [189, 17] width 9 height 9
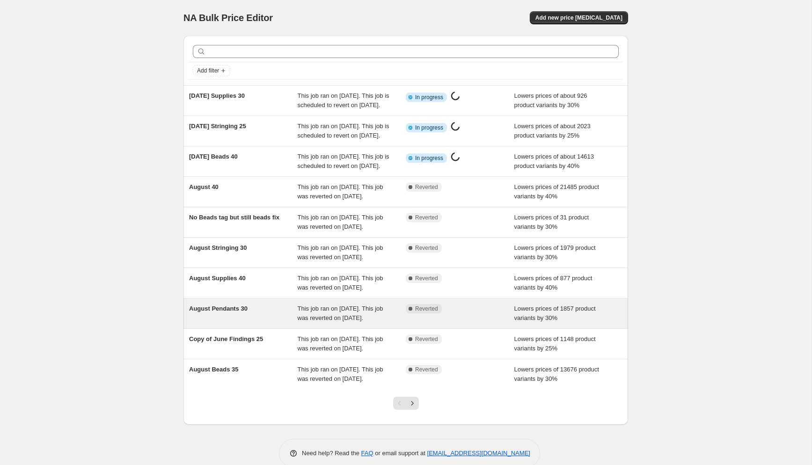
click at [230, 312] on span "August Pendants 30" at bounding box center [218, 308] width 58 height 7
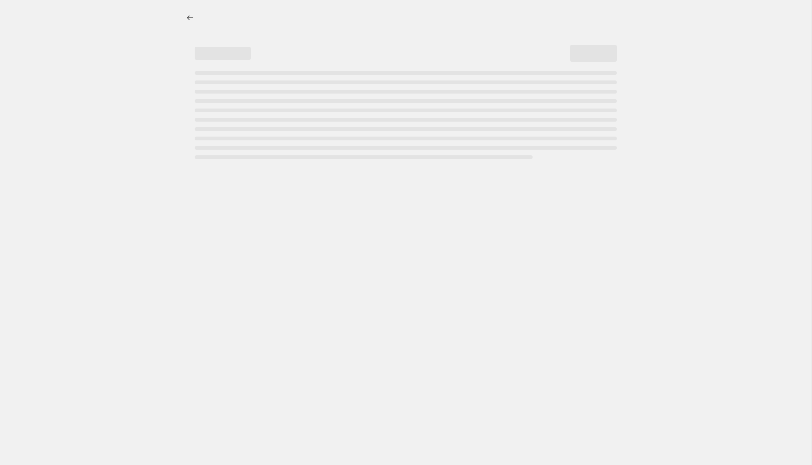
select select "percentage"
select select "collection"
select select "tag"
select select "not_equal"
select select "tag"
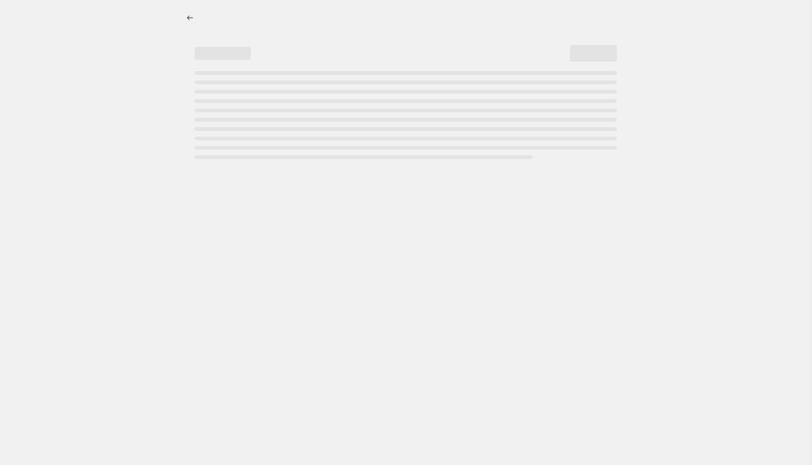
select select "not_equal"
select select "tag"
select select "not_equal"
select select "tag"
select select "not_equal"
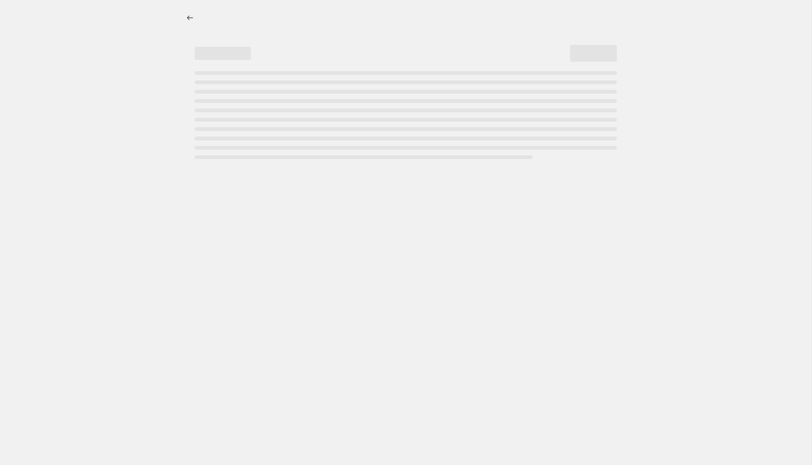
select select "tag"
select select "not_equal"
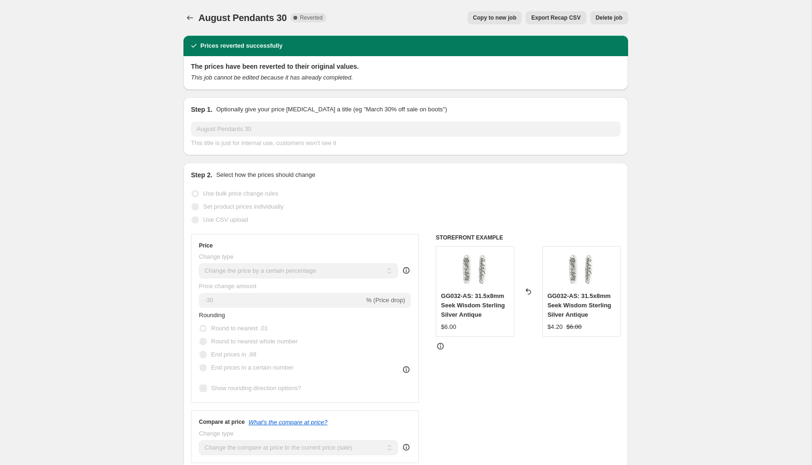
click at [478, 15] on span "Copy to new job" at bounding box center [495, 17] width 44 height 7
select select "percentage"
select select "collection"
select select "tag"
select select "not_equal"
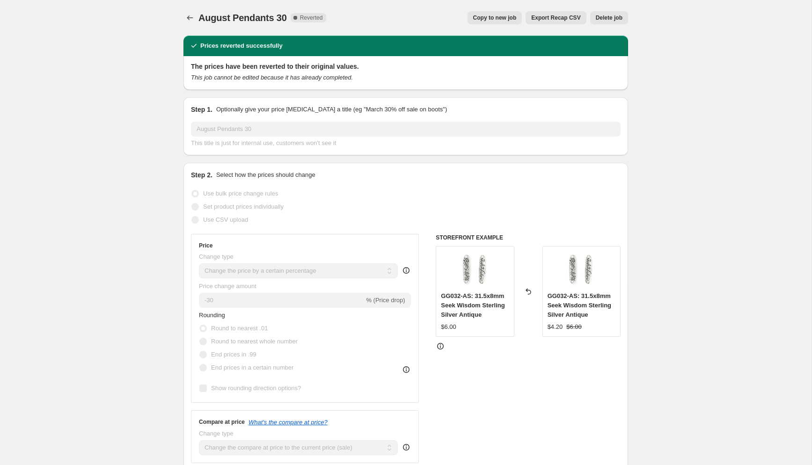
select select "tag"
select select "not_equal"
select select "tag"
select select "not_equal"
select select "tag"
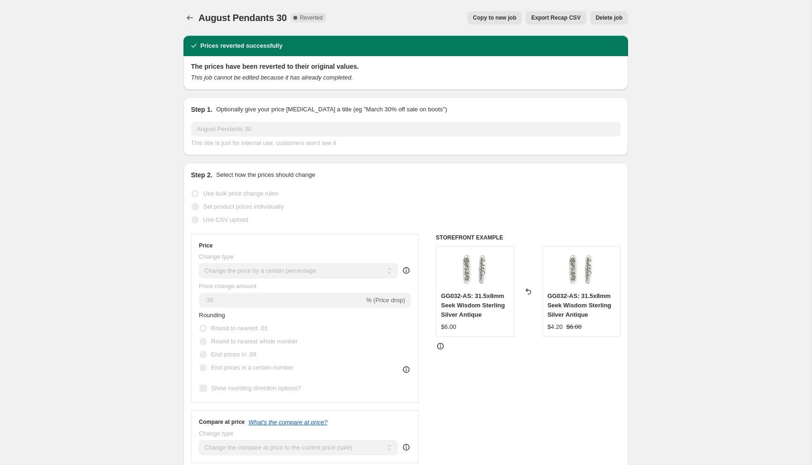
select select "not_equal"
select select "tag"
select select "not_equal"
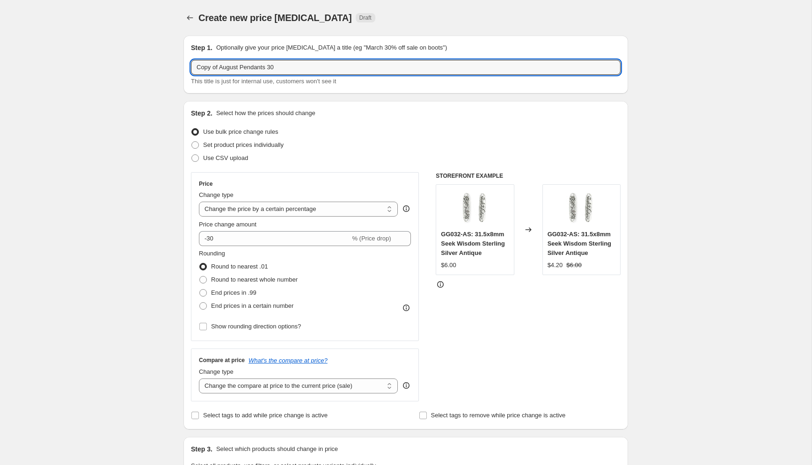
drag, startPoint x: 240, startPoint y: 67, endPoint x: 180, endPoint y: 52, distance: 61.3
drag, startPoint x: 259, startPoint y: 69, endPoint x: 266, endPoint y: 69, distance: 6.6
click at [266, 69] on input "Labor Day Pendants 30" at bounding box center [406, 67] width 430 height 15
type input "Labor Day Pendants 35"
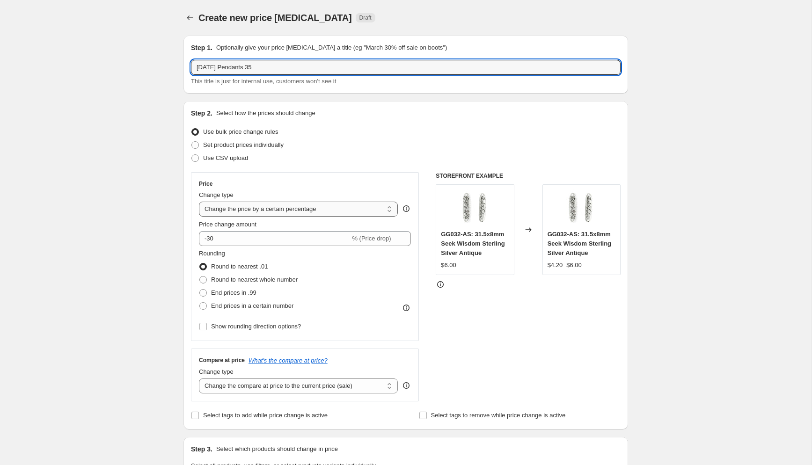
click at [389, 212] on select "Change the price to a certain amount Change the price by a certain amount Chang…" at bounding box center [298, 209] width 199 height 15
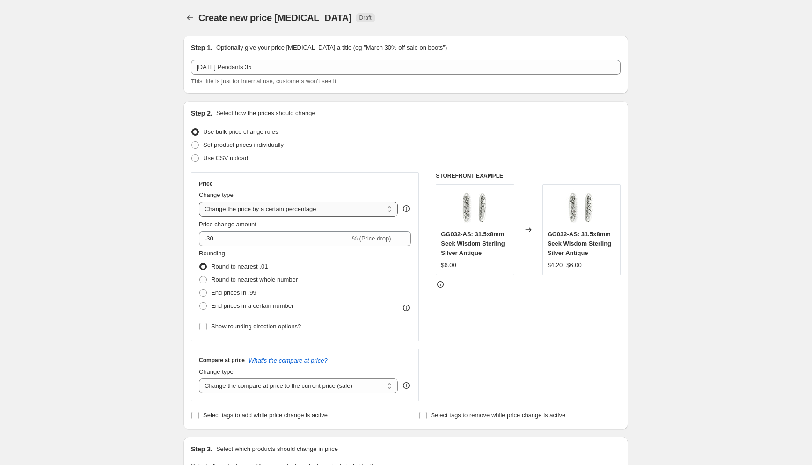
click at [199, 202] on select "Change the price to a certain amount Change the price by a certain amount Chang…" at bounding box center [298, 209] width 199 height 15
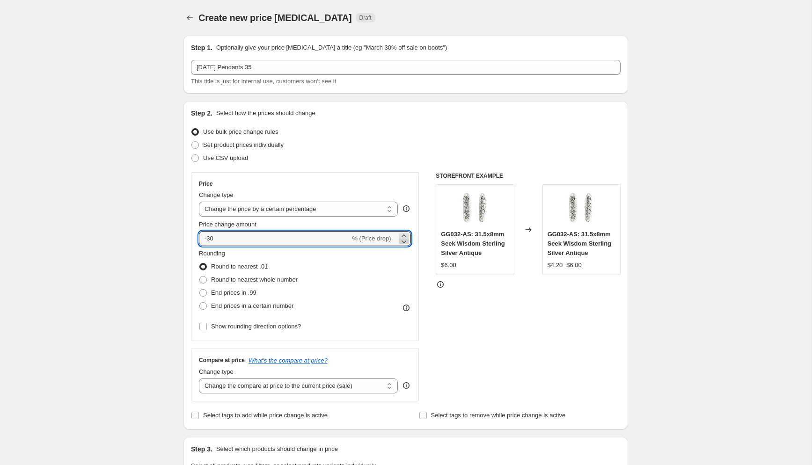
click at [402, 241] on icon at bounding box center [404, 242] width 5 height 3
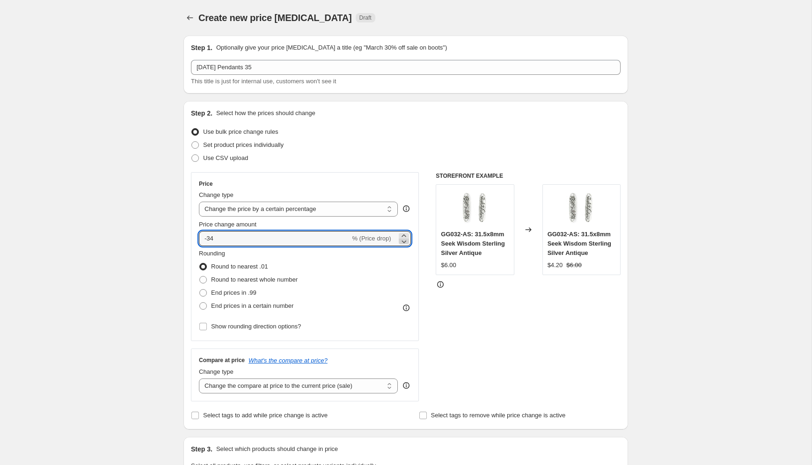
type input "-35"
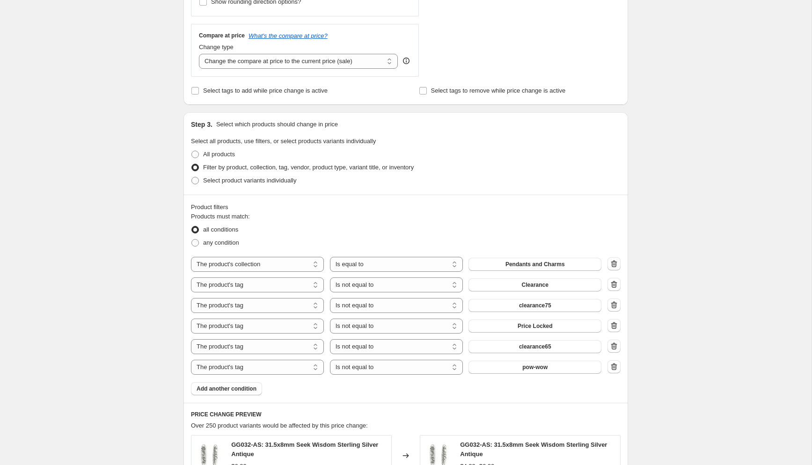
scroll to position [337, 0]
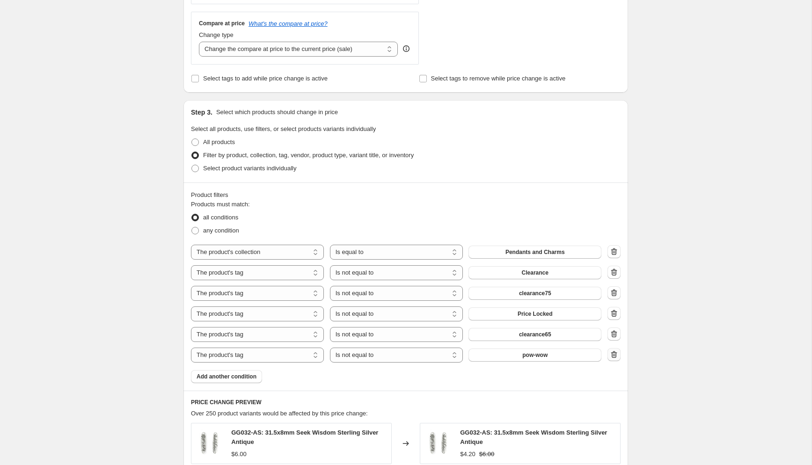
click at [612, 350] on button "button" at bounding box center [613, 354] width 13 height 13
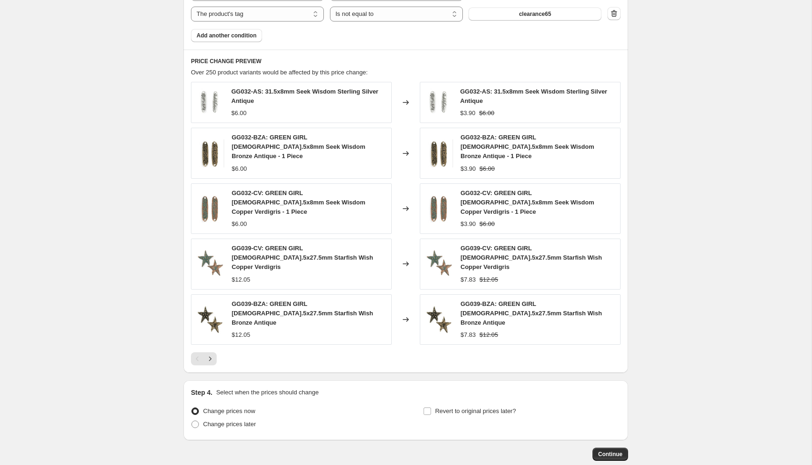
scroll to position [673, 0]
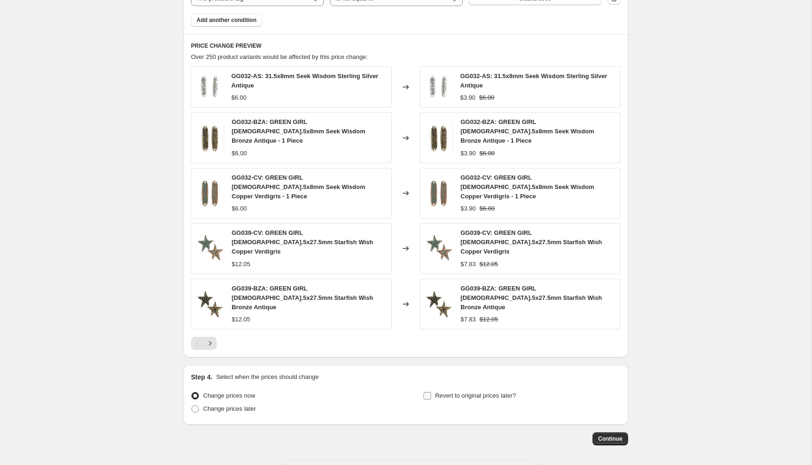
click at [452, 389] on label "Revert to original prices later?" at bounding box center [469, 395] width 93 height 13
click at [431, 392] on input "Revert to original prices later?" at bounding box center [427, 395] width 7 height 7
checkbox input "true"
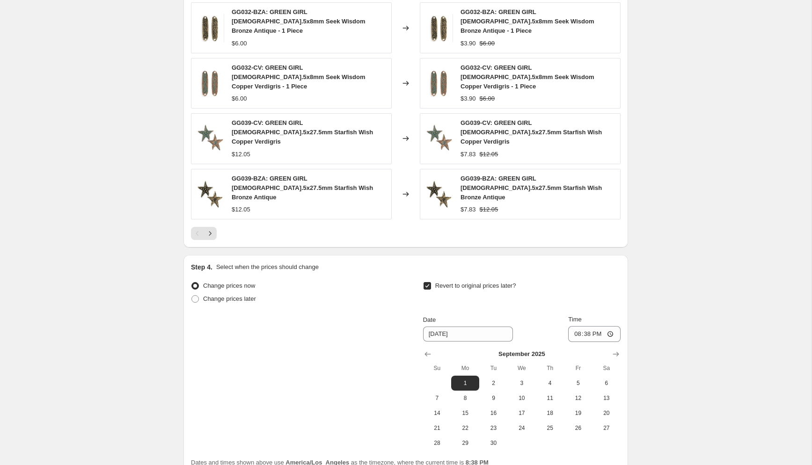
scroll to position [828, 0]
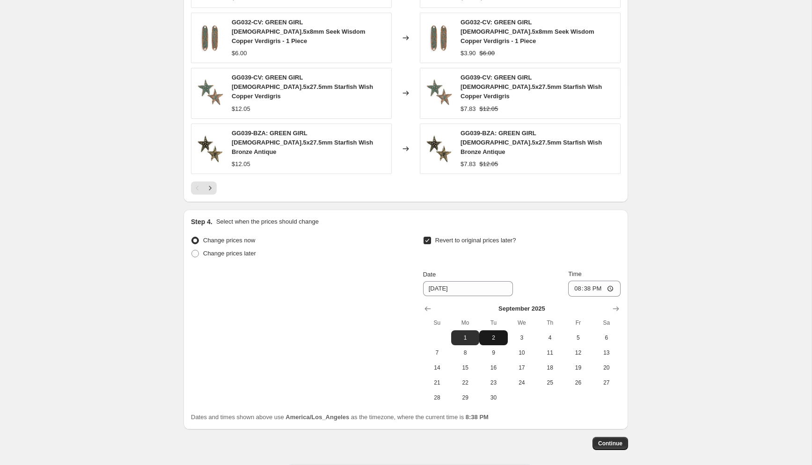
click at [495, 334] on span "2" at bounding box center [493, 337] width 21 height 7
click at [520, 330] on button "3" at bounding box center [522, 337] width 28 height 15
type input "9/3/2025"
click at [574, 281] on input "20:38" at bounding box center [594, 289] width 52 height 16
click at [595, 281] on input "16:38" at bounding box center [594, 289] width 52 height 16
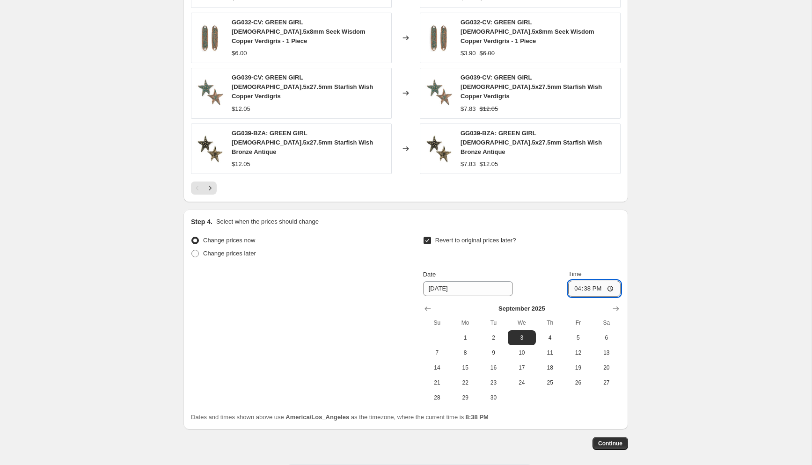
type input "04:38"
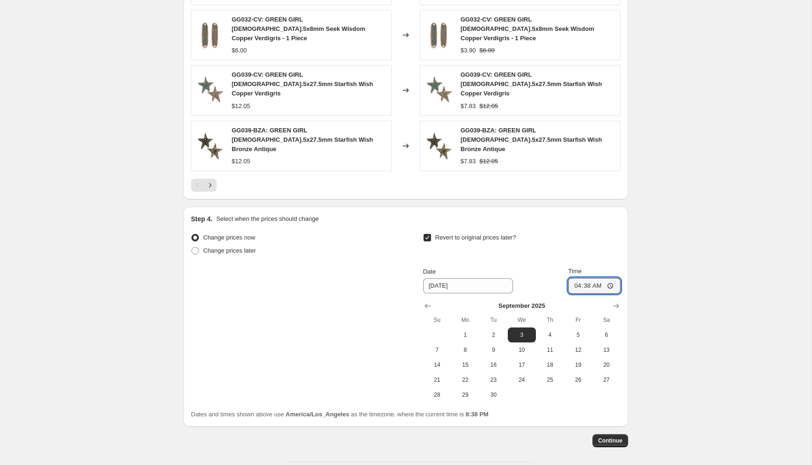
scroll to position [833, 0]
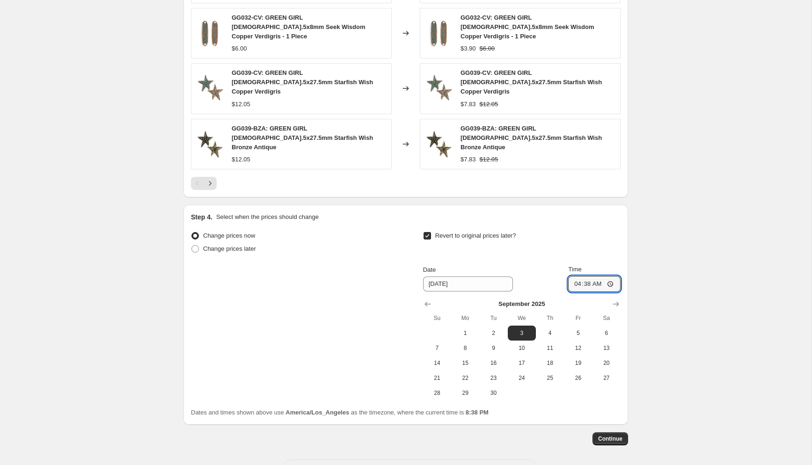
click at [550, 432] on div "Continue" at bounding box center [405, 438] width 445 height 13
click at [605, 432] on button "Continue" at bounding box center [610, 438] width 36 height 13
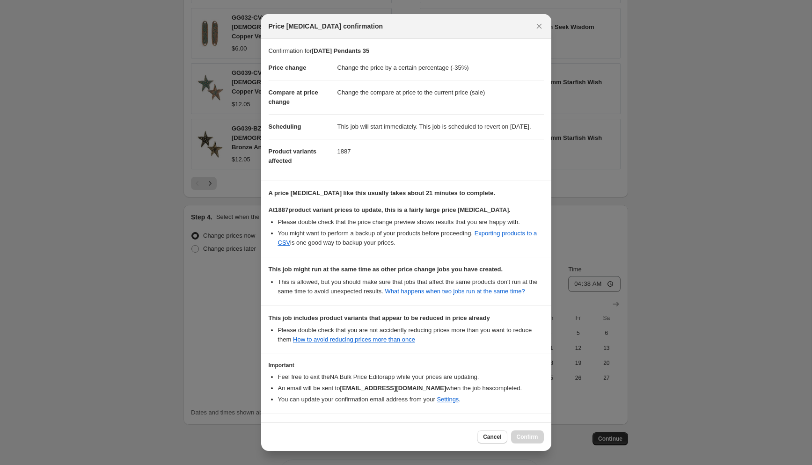
scroll to position [57, 0]
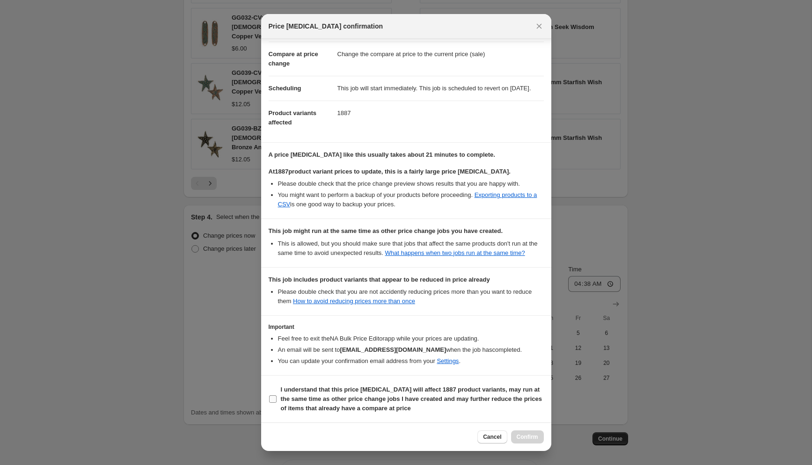
click at [276, 399] on input "I understand that this price change job will affect 1887 product variants, may …" at bounding box center [272, 398] width 7 height 7
checkbox input "true"
click at [524, 434] on span "Confirm" at bounding box center [528, 436] width 22 height 7
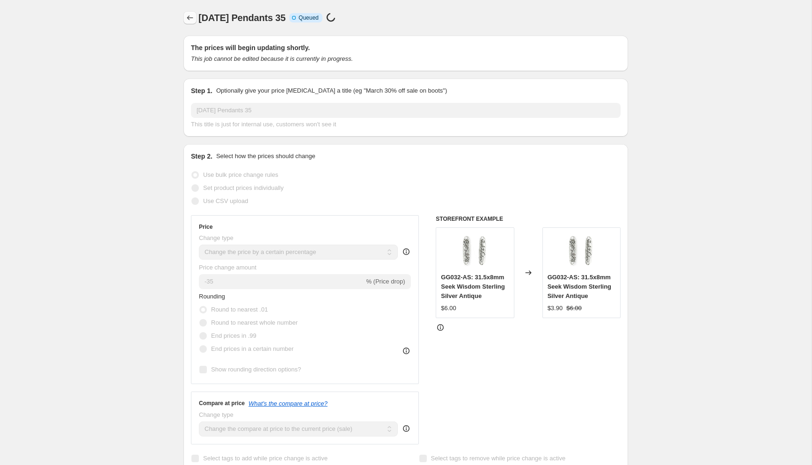
click at [192, 19] on icon "Price change jobs" at bounding box center [189, 17] width 9 height 9
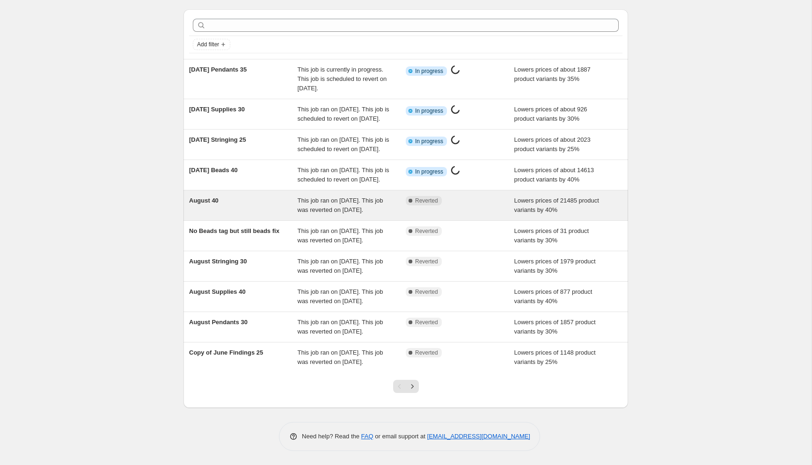
scroll to position [110, 0]
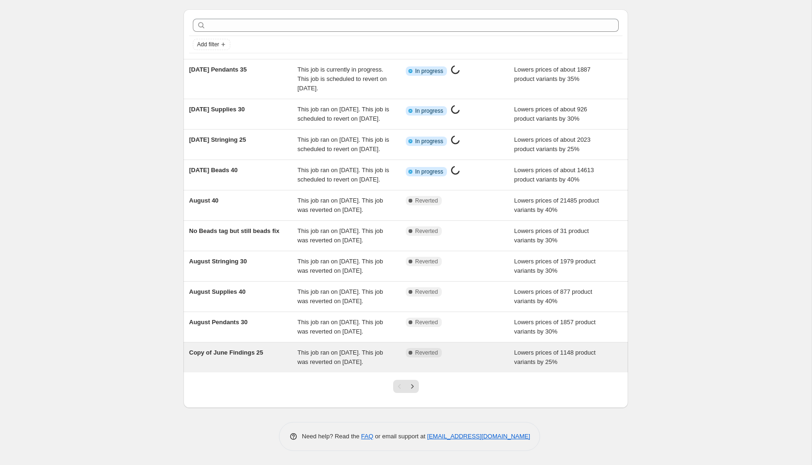
click at [226, 349] on span "Copy of June Findings 25" at bounding box center [226, 352] width 74 height 7
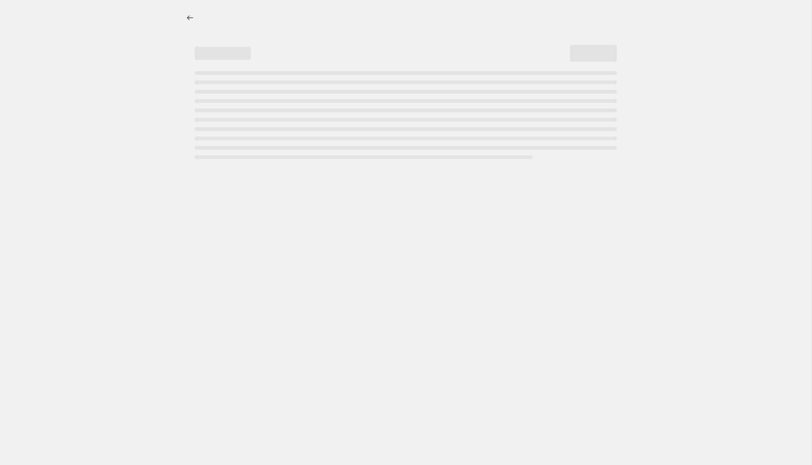
select select "percentage"
select select "collection"
select select "tag"
select select "not_equal"
select select "tag"
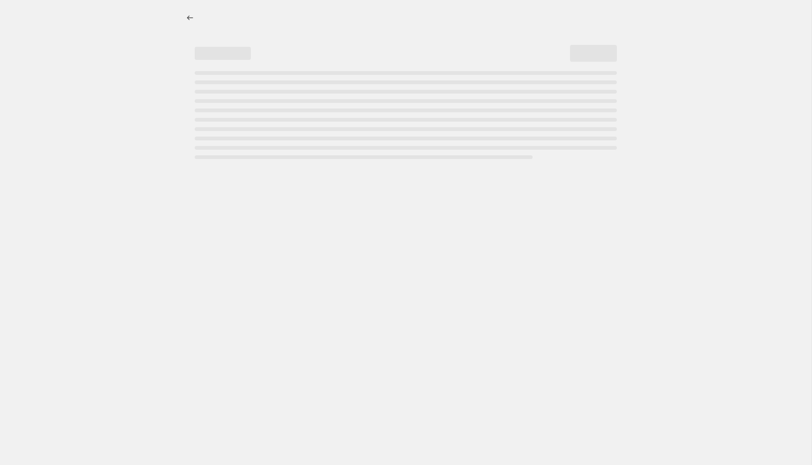
select select "not_equal"
select select "tag"
select select "not_equal"
select select "tag"
select select "not_equal"
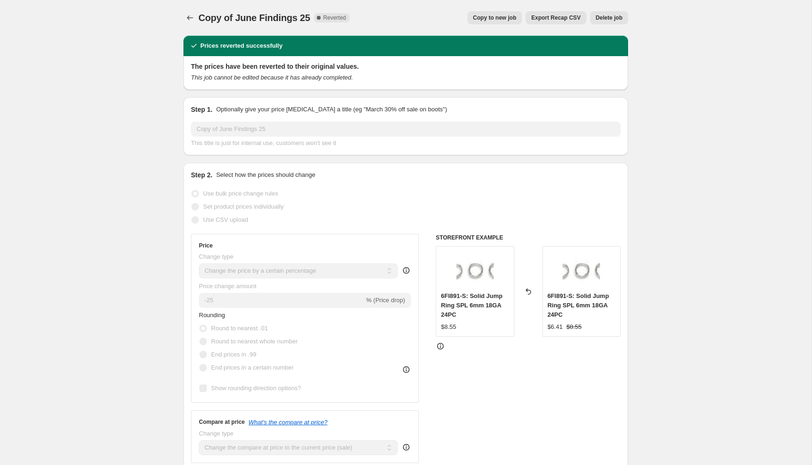
click at [482, 15] on span "Copy to new job" at bounding box center [495, 17] width 44 height 7
select select "percentage"
select select "collection"
select select "tag"
select select "not_equal"
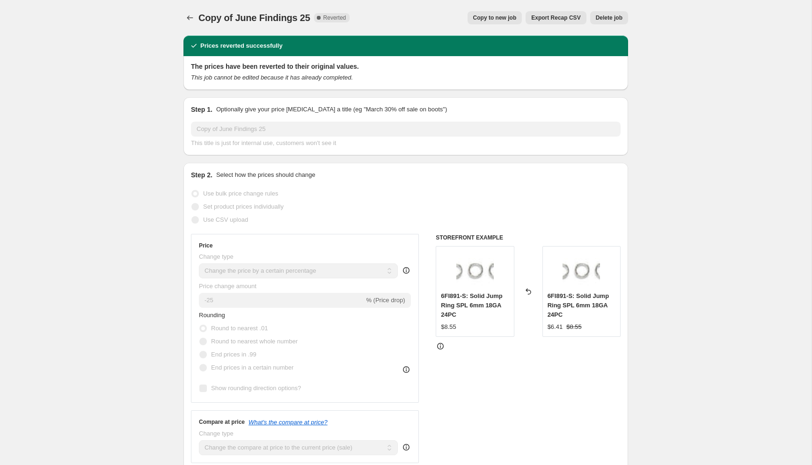
select select "tag"
select select "not_equal"
select select "tag"
select select "not_equal"
select select "tag"
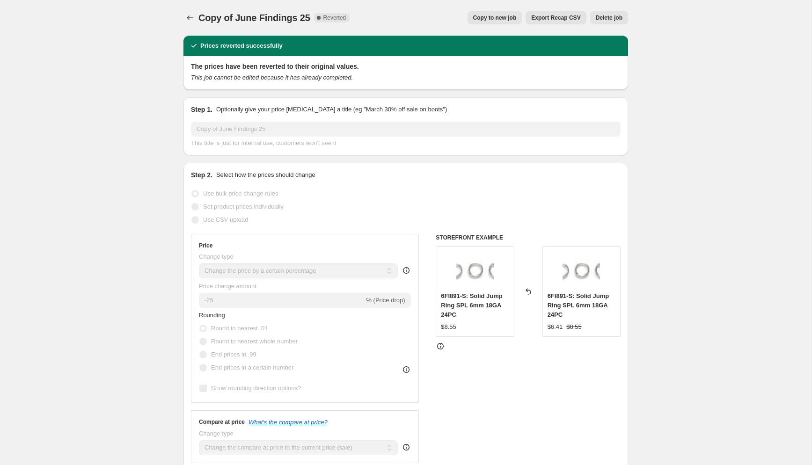
select select "not_equal"
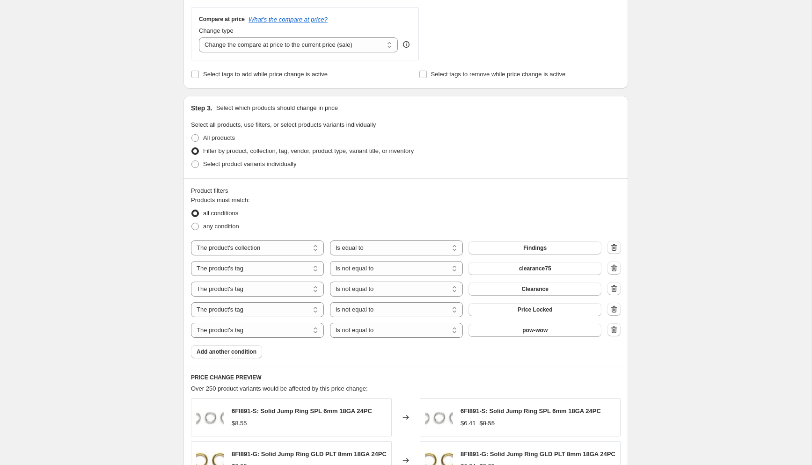
scroll to position [390, 0]
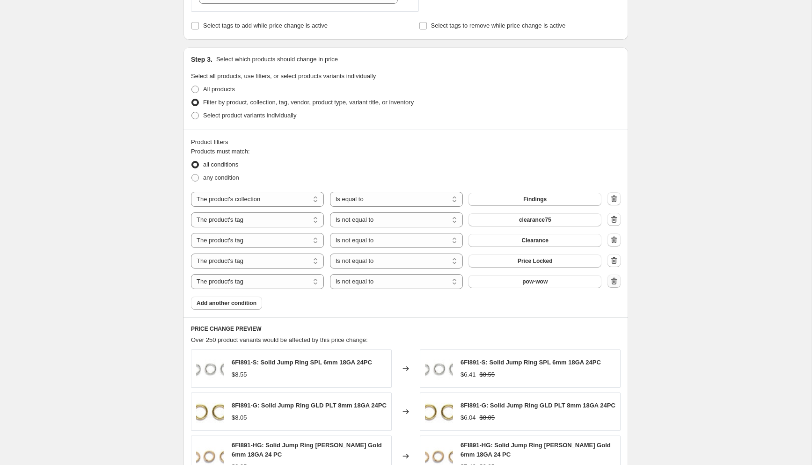
click at [611, 278] on icon "button" at bounding box center [613, 281] width 9 height 9
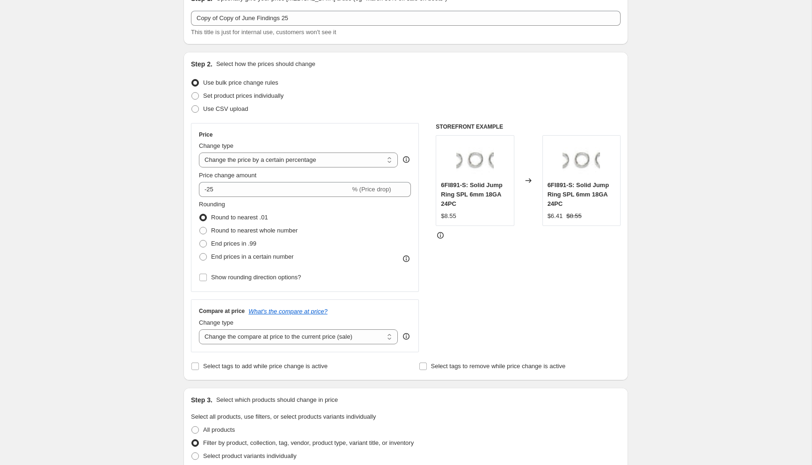
scroll to position [0, 0]
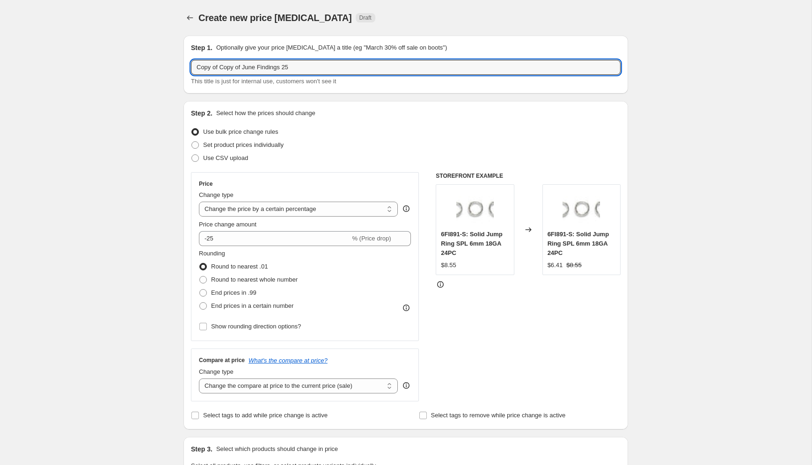
drag, startPoint x: 261, startPoint y: 68, endPoint x: 169, endPoint y: 48, distance: 93.9
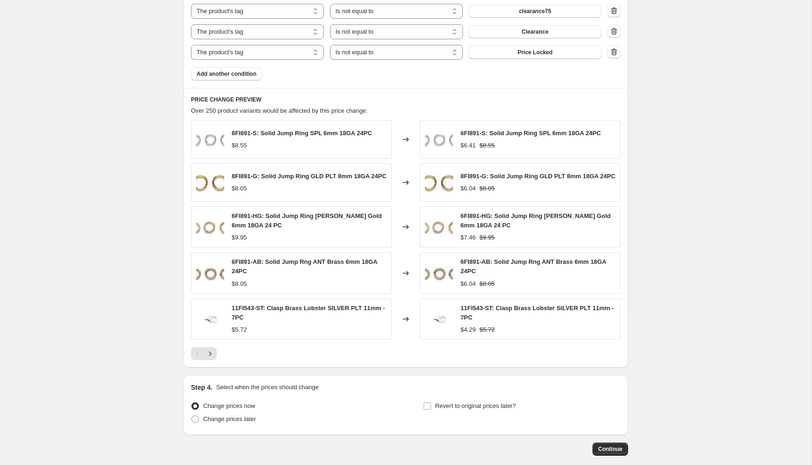
scroll to position [649, 0]
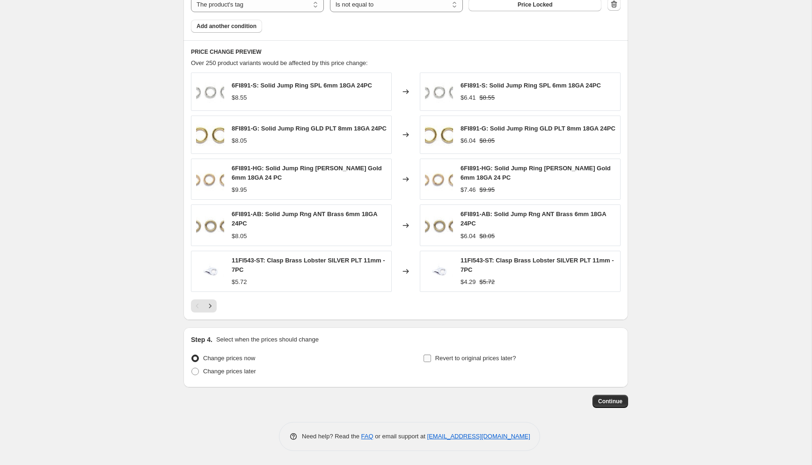
type input "Labor Day Findings 25"
click at [425, 358] on input "Revert to original prices later?" at bounding box center [427, 358] width 7 height 7
checkbox input "true"
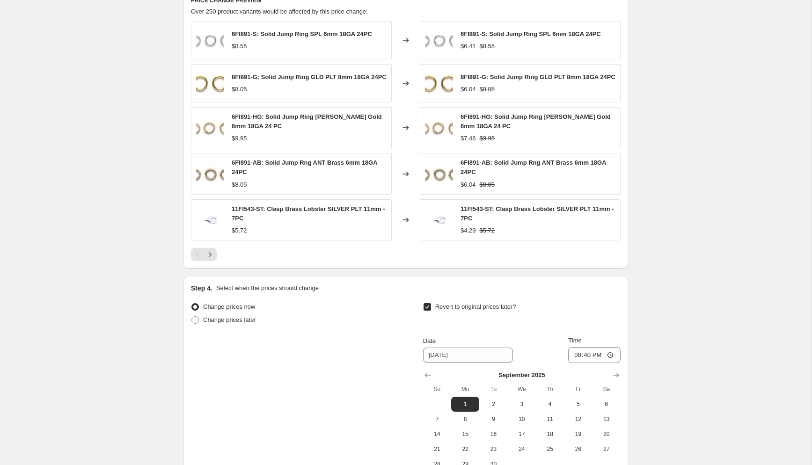
scroll to position [707, 0]
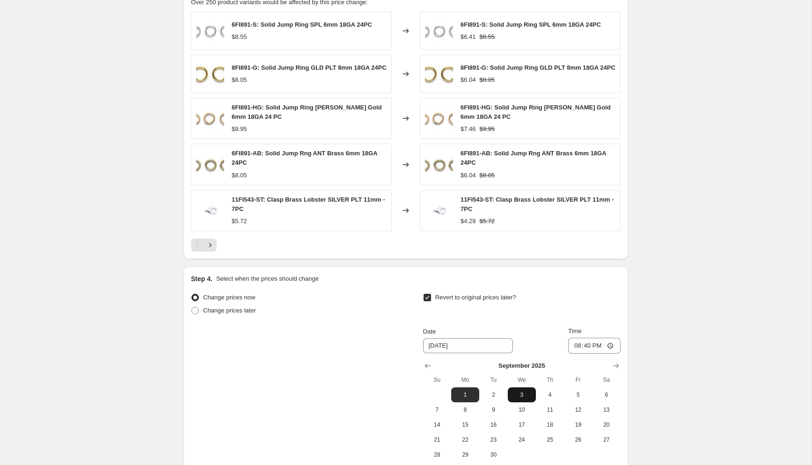
click at [519, 396] on span "3" at bounding box center [522, 394] width 21 height 7
type input "9/3/2025"
click at [573, 346] on input "20:40" at bounding box center [594, 346] width 52 height 16
click at [598, 354] on input "17:40" at bounding box center [594, 346] width 52 height 16
click at [596, 348] on input "17:40" at bounding box center [594, 346] width 52 height 16
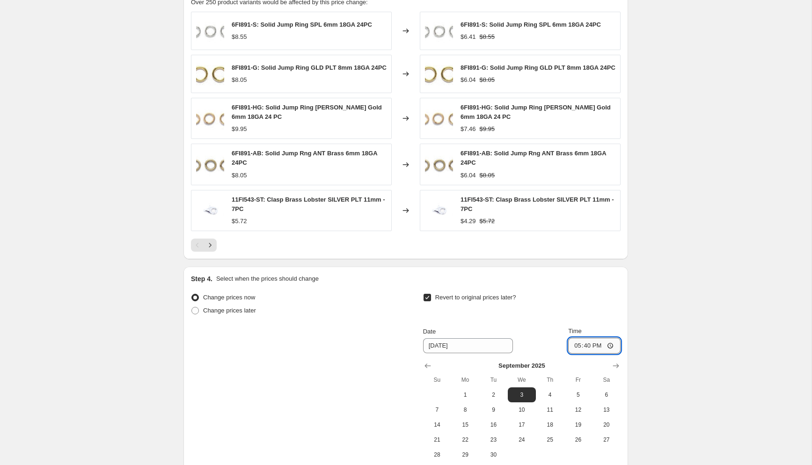
type input "05:40"
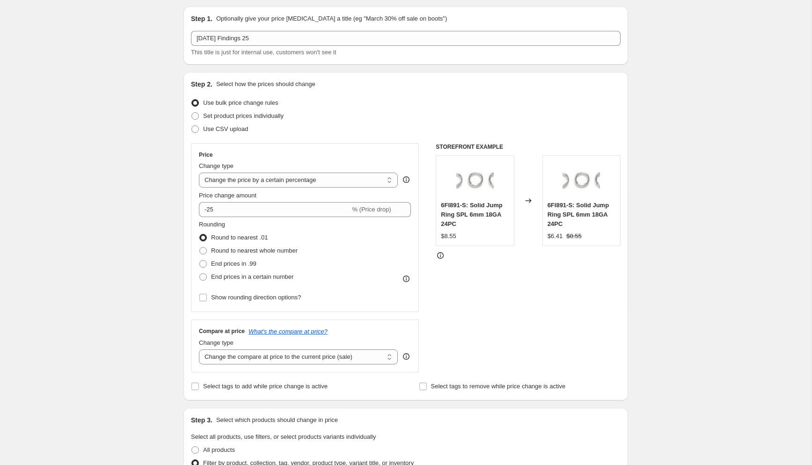
scroll to position [0, 0]
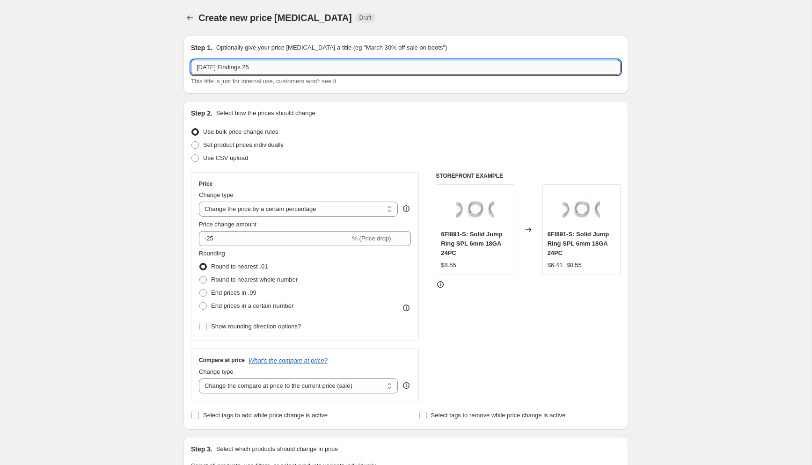
click at [261, 69] on input "Labor Day Findings 25" at bounding box center [406, 67] width 430 height 15
type input "Labor Day Findings 20"
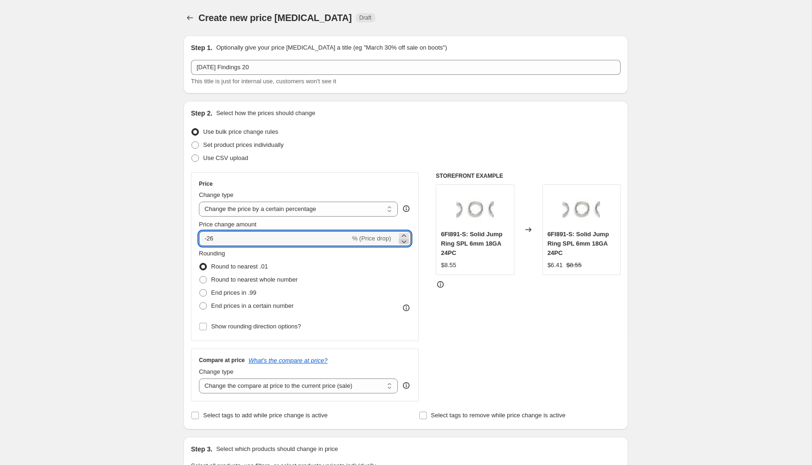
click at [403, 241] on icon at bounding box center [403, 241] width 9 height 9
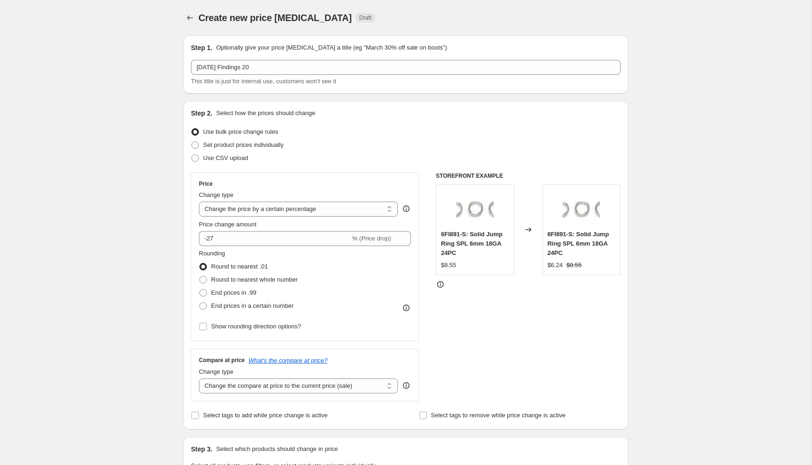
click at [403, 230] on div "Price change amount -27 % (Price drop)" at bounding box center [305, 233] width 212 height 26
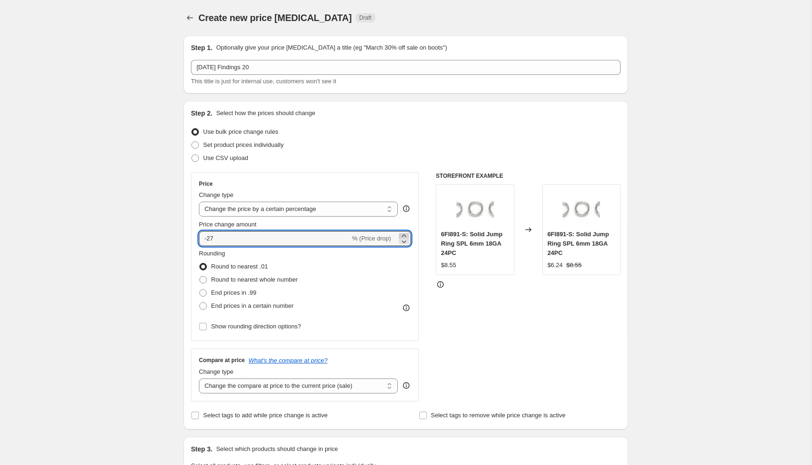
click at [404, 233] on icon at bounding box center [403, 235] width 9 height 9
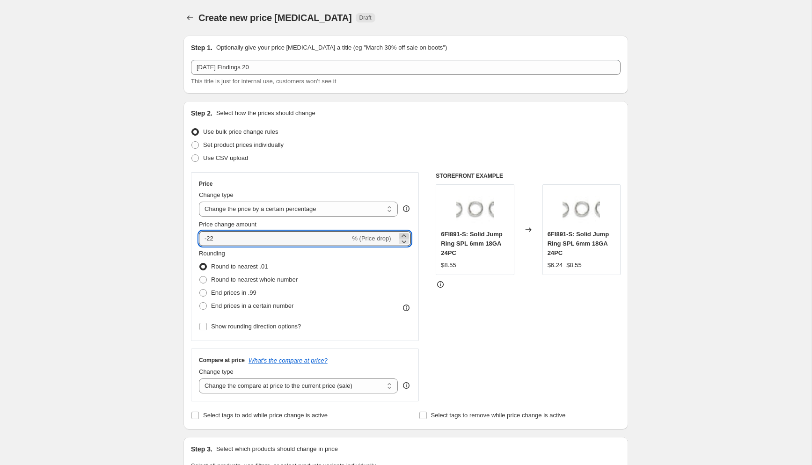
click at [404, 233] on icon at bounding box center [403, 235] width 9 height 9
type input "-20"
click at [409, 135] on div "Use bulk price change rules" at bounding box center [406, 131] width 430 height 13
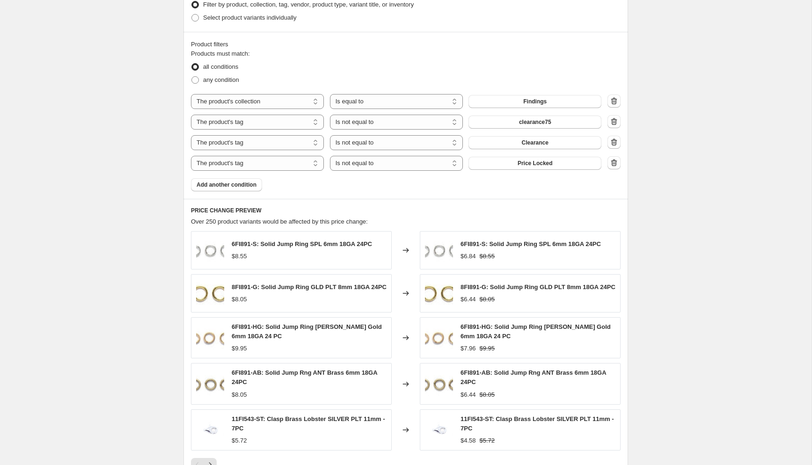
scroll to position [809, 0]
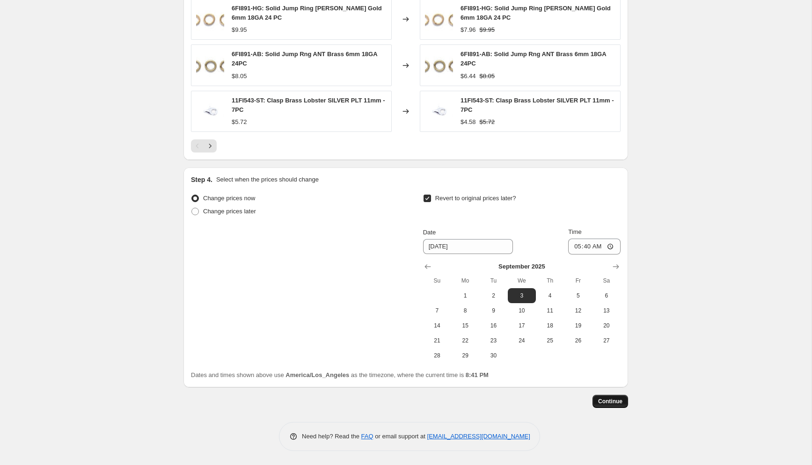
click at [610, 403] on span "Continue" at bounding box center [610, 401] width 24 height 7
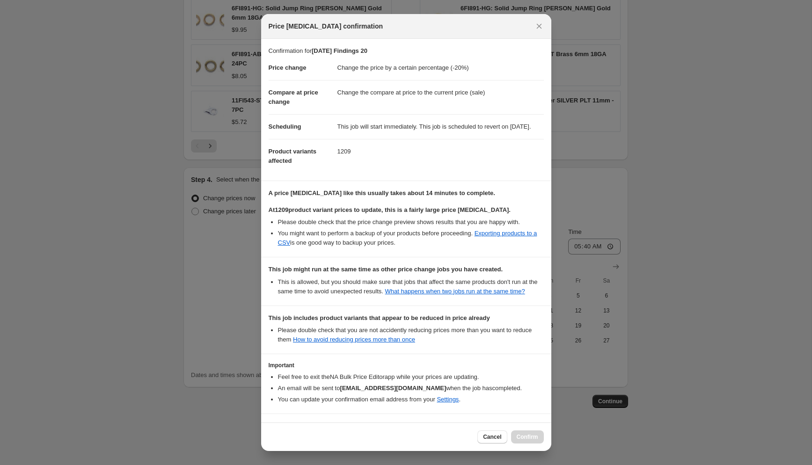
scroll to position [57, 0]
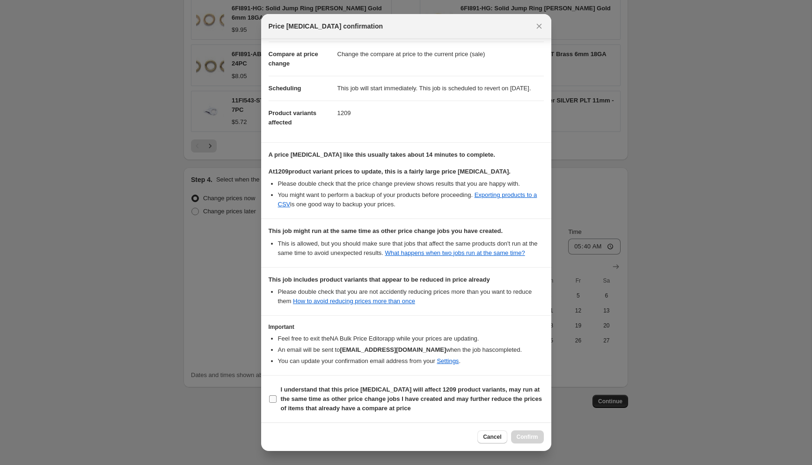
click at [271, 398] on input "I understand that this price change job will affect 1209 product variants, may …" at bounding box center [272, 398] width 7 height 7
checkbox input "true"
click at [525, 436] on span "Confirm" at bounding box center [528, 436] width 22 height 7
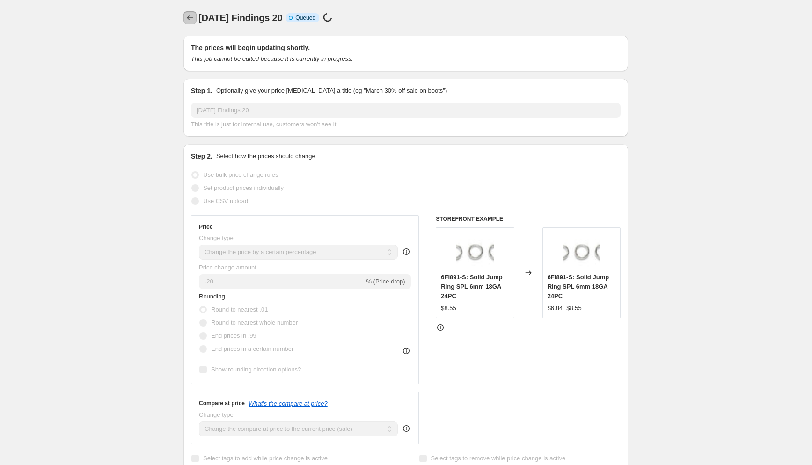
click at [186, 17] on icon "Price change jobs" at bounding box center [189, 17] width 9 height 9
